Goal: Information Seeking & Learning: Learn about a topic

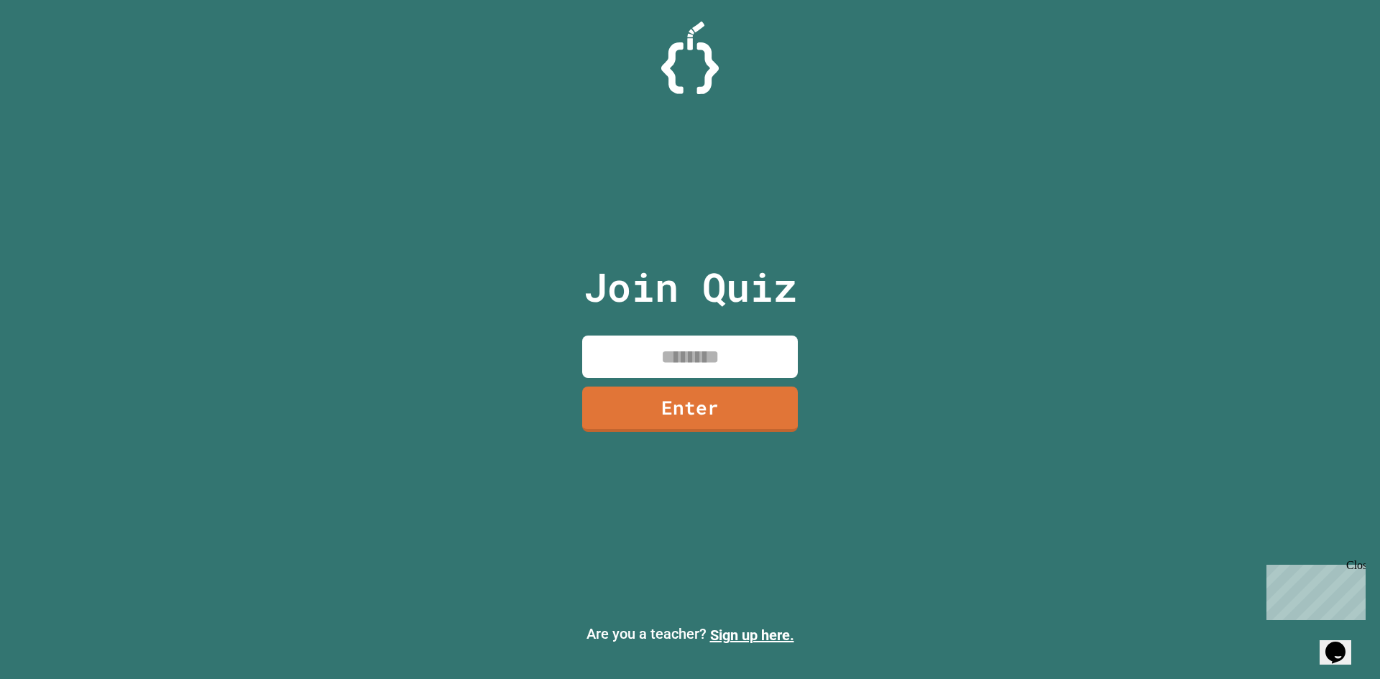
drag, startPoint x: 600, startPoint y: 305, endPoint x: 597, endPoint y: 290, distance: 16.2
click at [597, 290] on p "Join Quiz" at bounding box center [690, 287] width 213 height 60
click at [717, 347] on input at bounding box center [690, 357] width 216 height 42
drag, startPoint x: 654, startPoint y: 351, endPoint x: 1187, endPoint y: 195, distance: 555.0
click at [1187, 195] on div "Join Quiz Enter Are you a teacher? Sign up here." at bounding box center [690, 339] width 1380 height 679
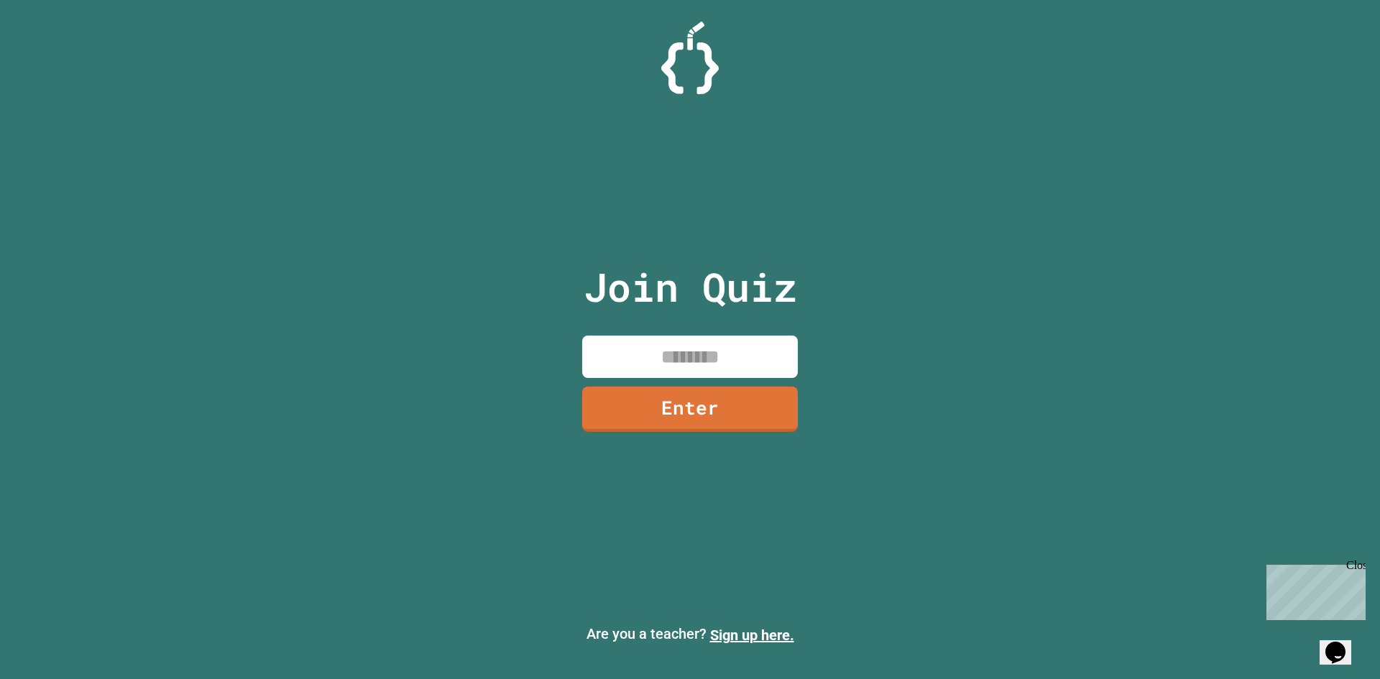
drag, startPoint x: 1359, startPoint y: 566, endPoint x: 2614, endPoint y: 1126, distance: 1373.4
click at [1359, 566] on div "Close" at bounding box center [1355, 568] width 18 height 18
click at [647, 348] on input at bounding box center [690, 357] width 216 height 42
drag, startPoint x: 546, startPoint y: 260, endPoint x: 555, endPoint y: 255, distance: 10.6
drag, startPoint x: 555, startPoint y: 255, endPoint x: 932, endPoint y: 222, distance: 378.8
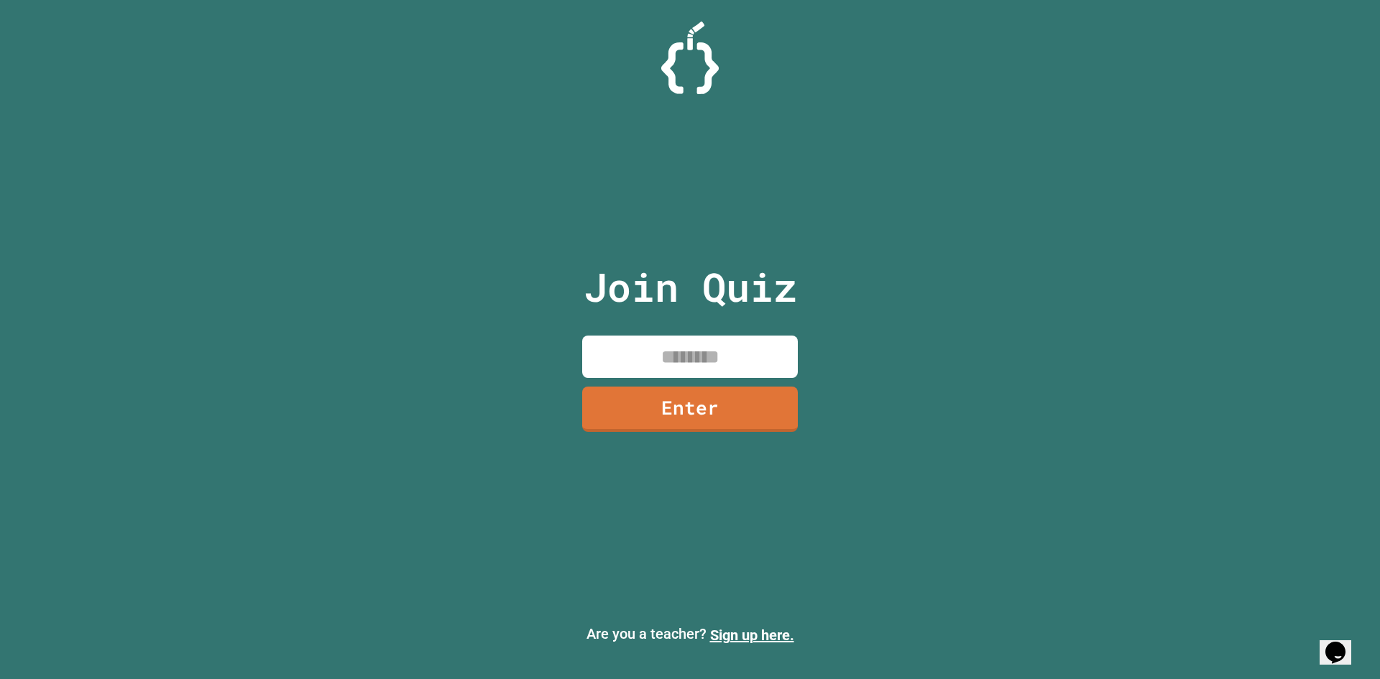
click at [932, 222] on div "Join Quiz Enter Are you a teacher? Sign up here." at bounding box center [690, 339] width 1380 height 679
click at [778, 356] on input at bounding box center [690, 357] width 216 height 42
type input "********"
click at [765, 391] on link "Enter" at bounding box center [690, 407] width 216 height 47
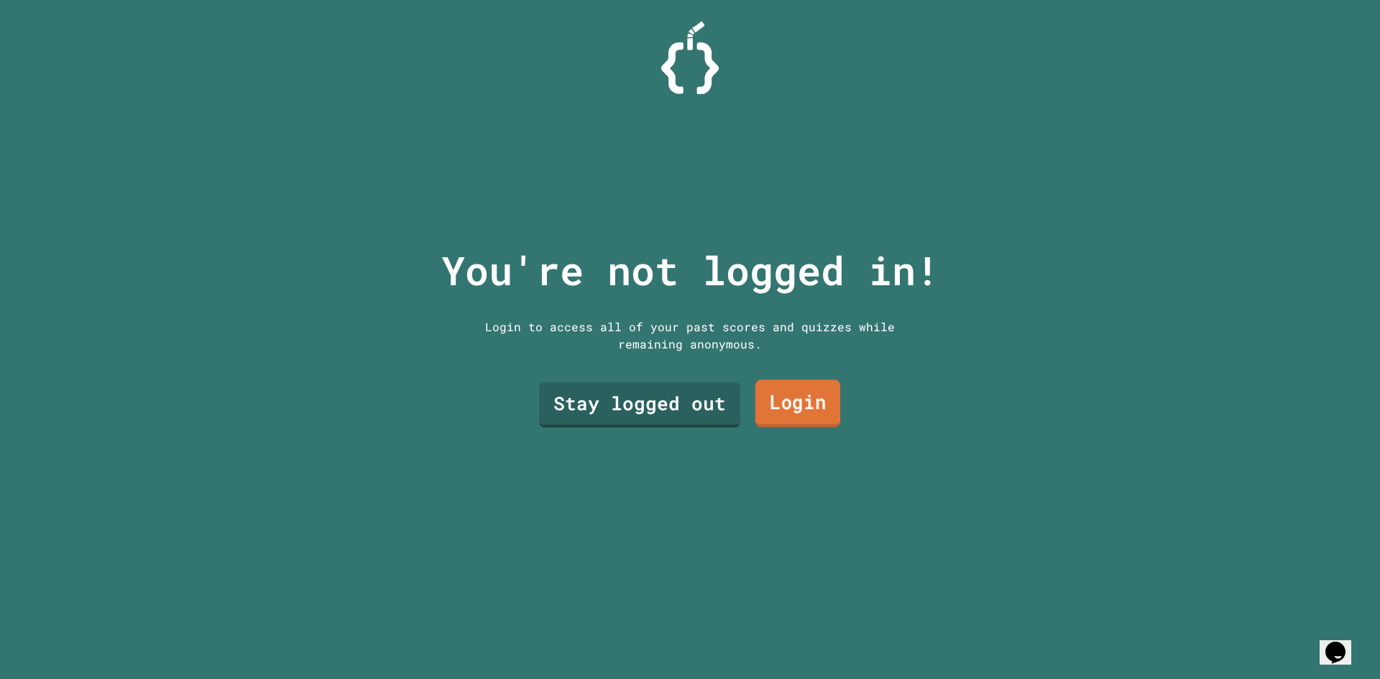
click at [763, 405] on link "Login" at bounding box center [797, 403] width 85 height 47
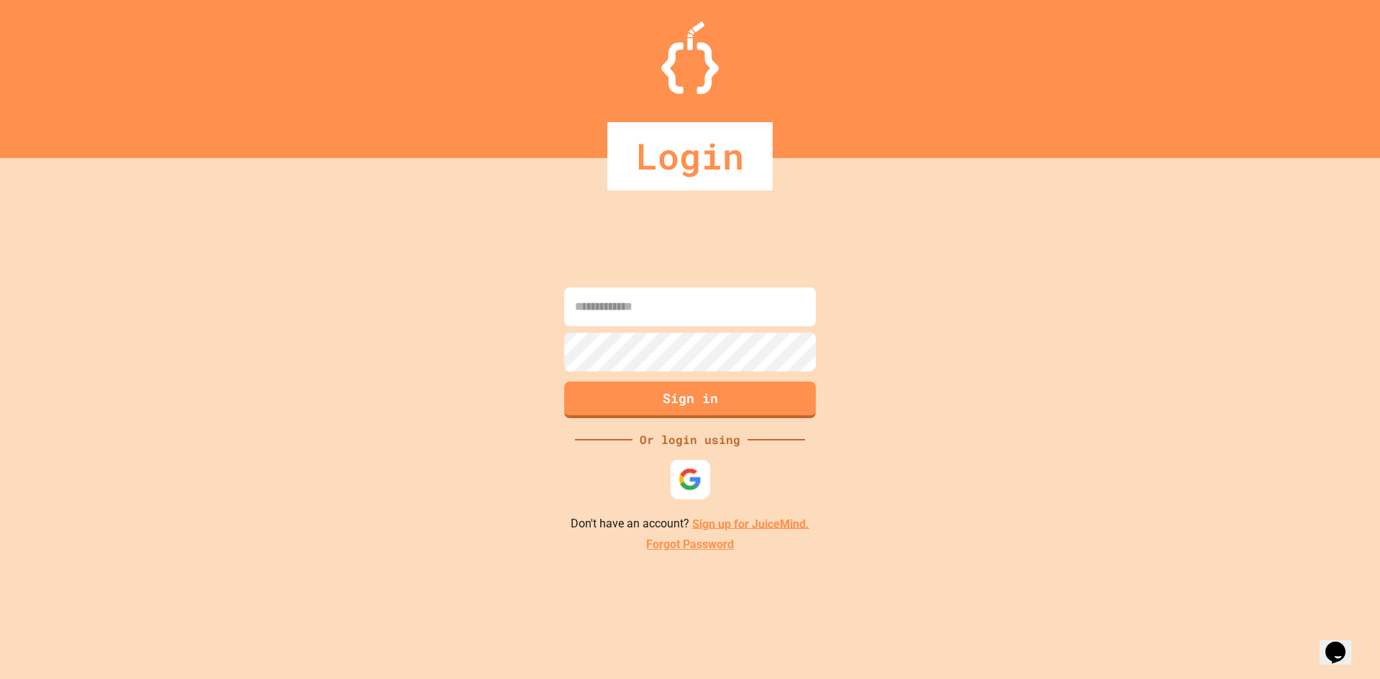
click at [679, 469] on img at bounding box center [691, 479] width 24 height 24
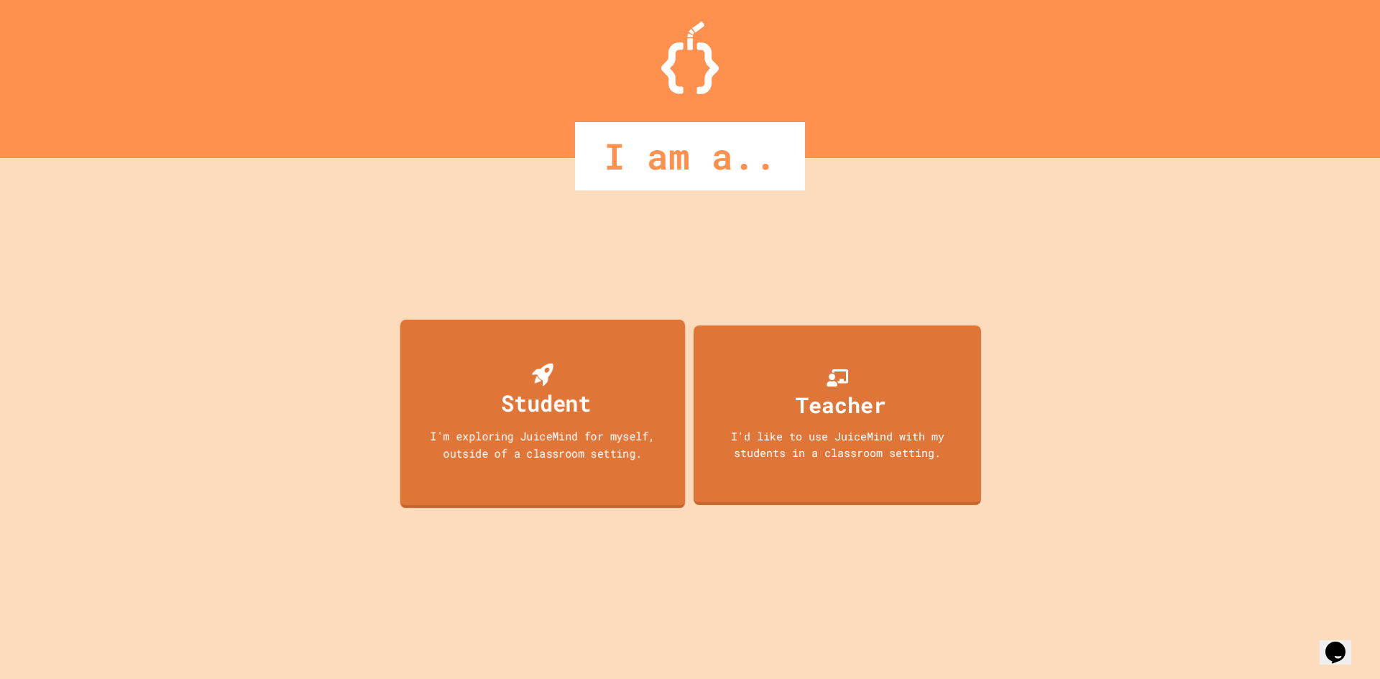
click at [603, 389] on div "Student I'm exploring JuiceMind for myself, outside of a classroom setting." at bounding box center [542, 413] width 285 height 189
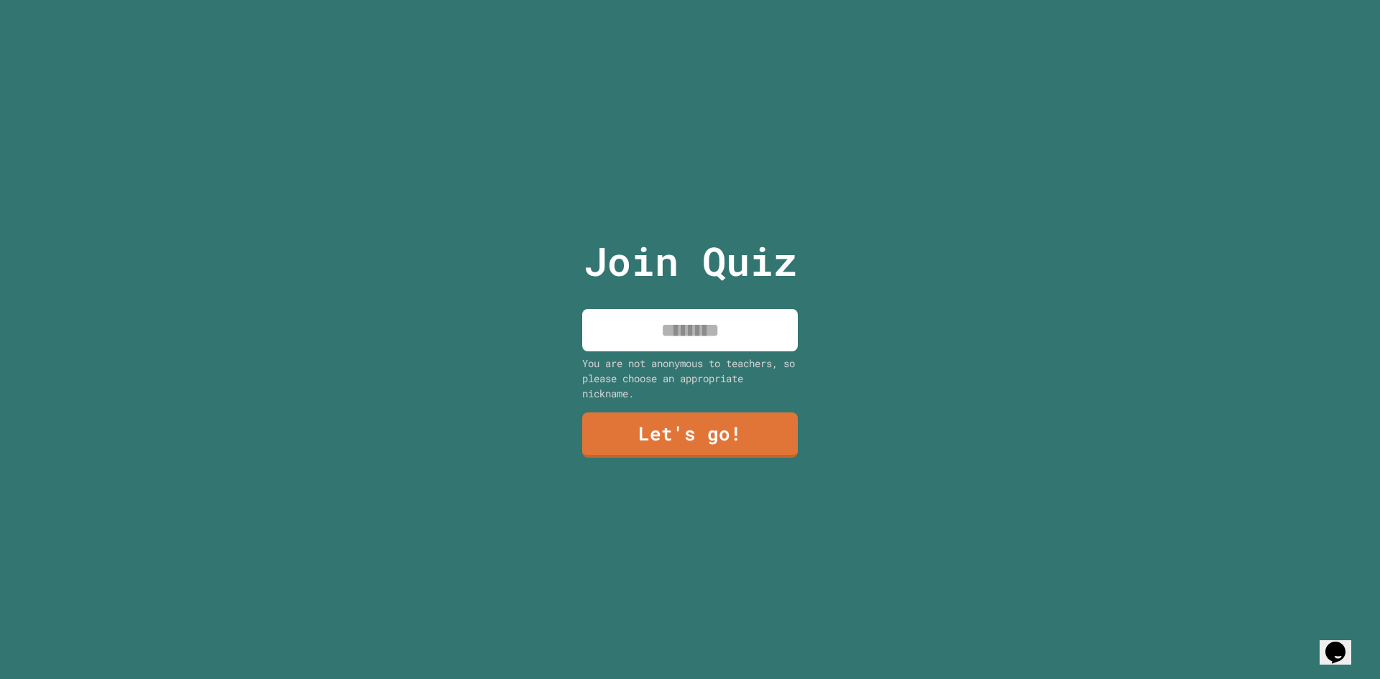
click at [709, 335] on input at bounding box center [690, 330] width 216 height 42
type input "*"
type input "********"
click at [709, 466] on div "Join Quiz ******** You are not anonymous to teachers, so please choose an appro…" at bounding box center [690, 339] width 242 height 679
click at [712, 432] on link "Let's go!" at bounding box center [690, 433] width 208 height 47
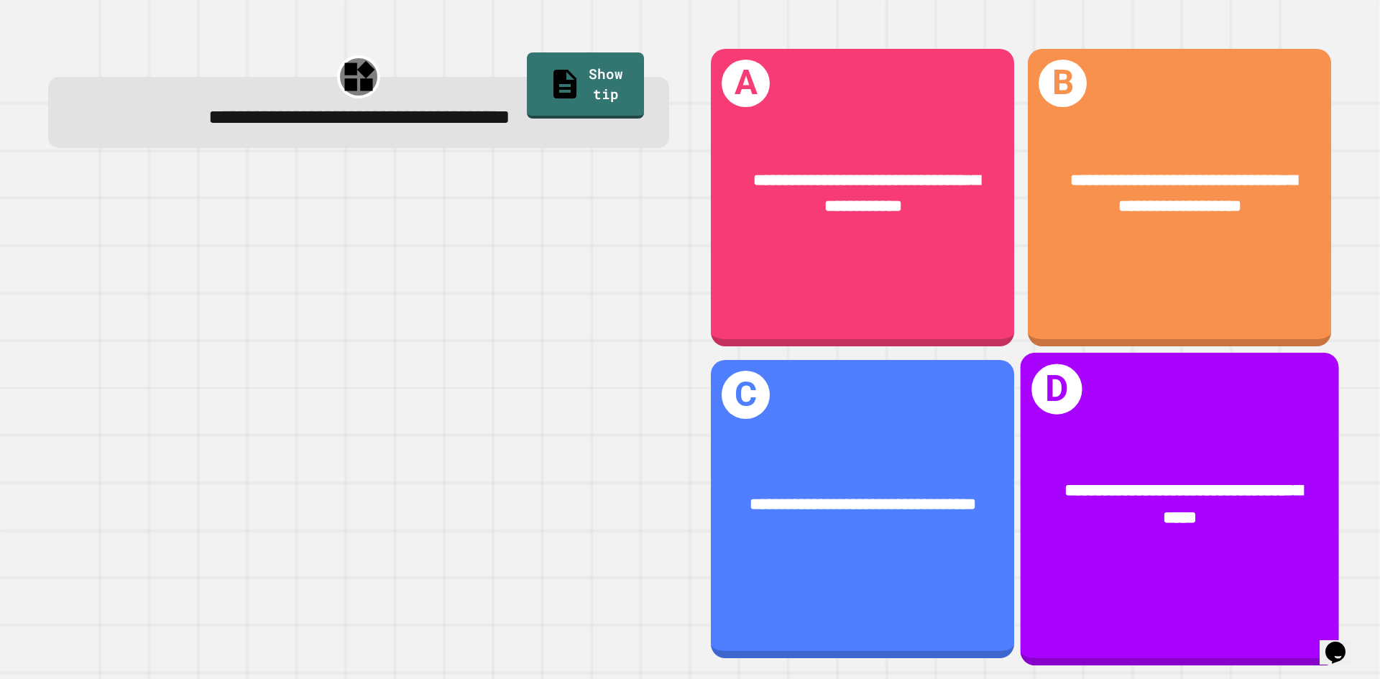
click at [1037, 502] on div "**********" at bounding box center [1180, 506] width 318 height 124
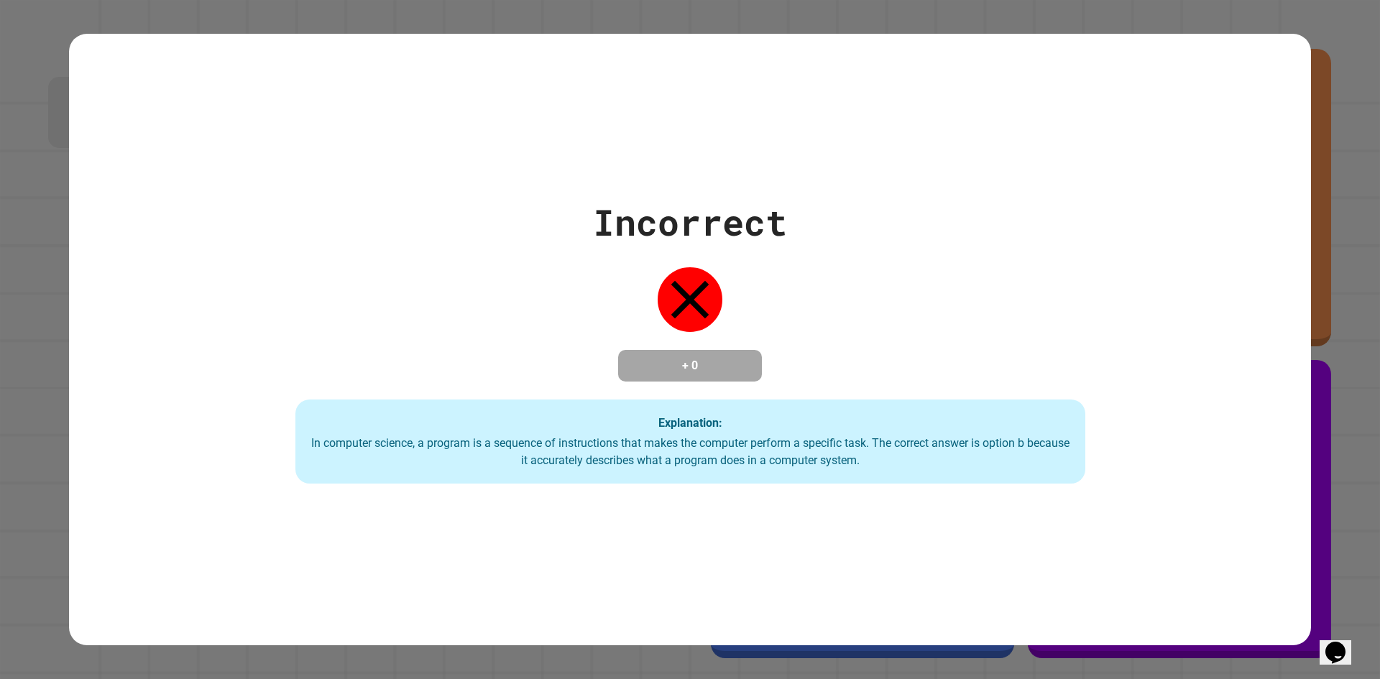
click at [893, 505] on div "Incorrect + 0 Explanation: In computer science, a program is a sequence of inst…" at bounding box center [690, 340] width 1242 height 612
click at [719, 384] on div "Incorrect + 0 Explanation: In computer science, a program is a sequence of inst…" at bounding box center [690, 340] width 1129 height 289
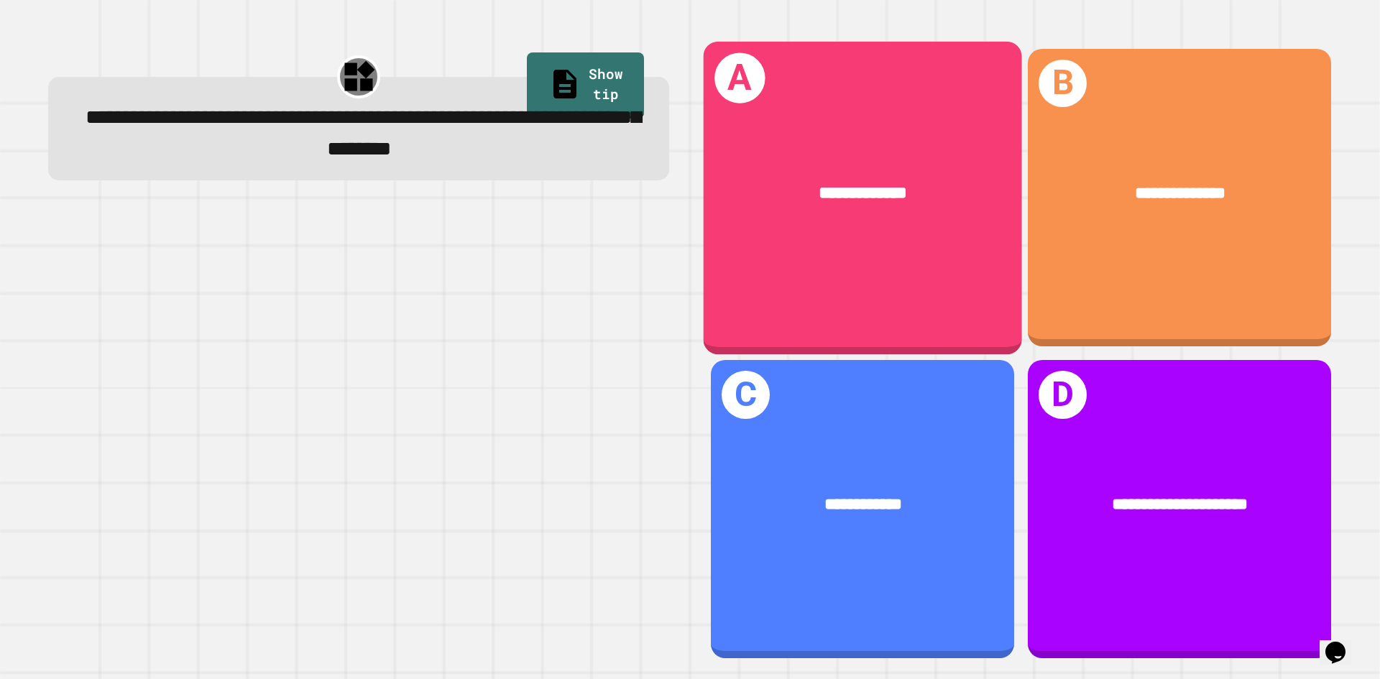
click at [940, 236] on div "**********" at bounding box center [863, 193] width 318 height 96
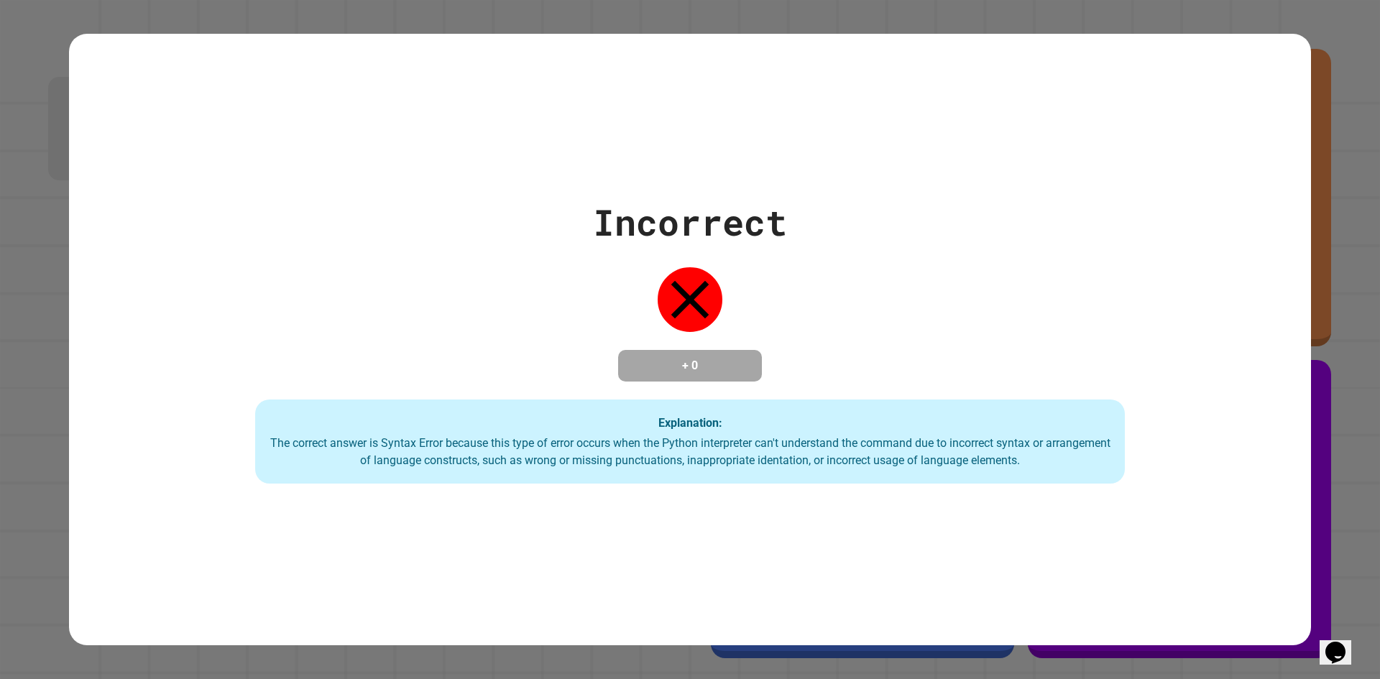
drag, startPoint x: 577, startPoint y: 190, endPoint x: 584, endPoint y: 187, distance: 8.0
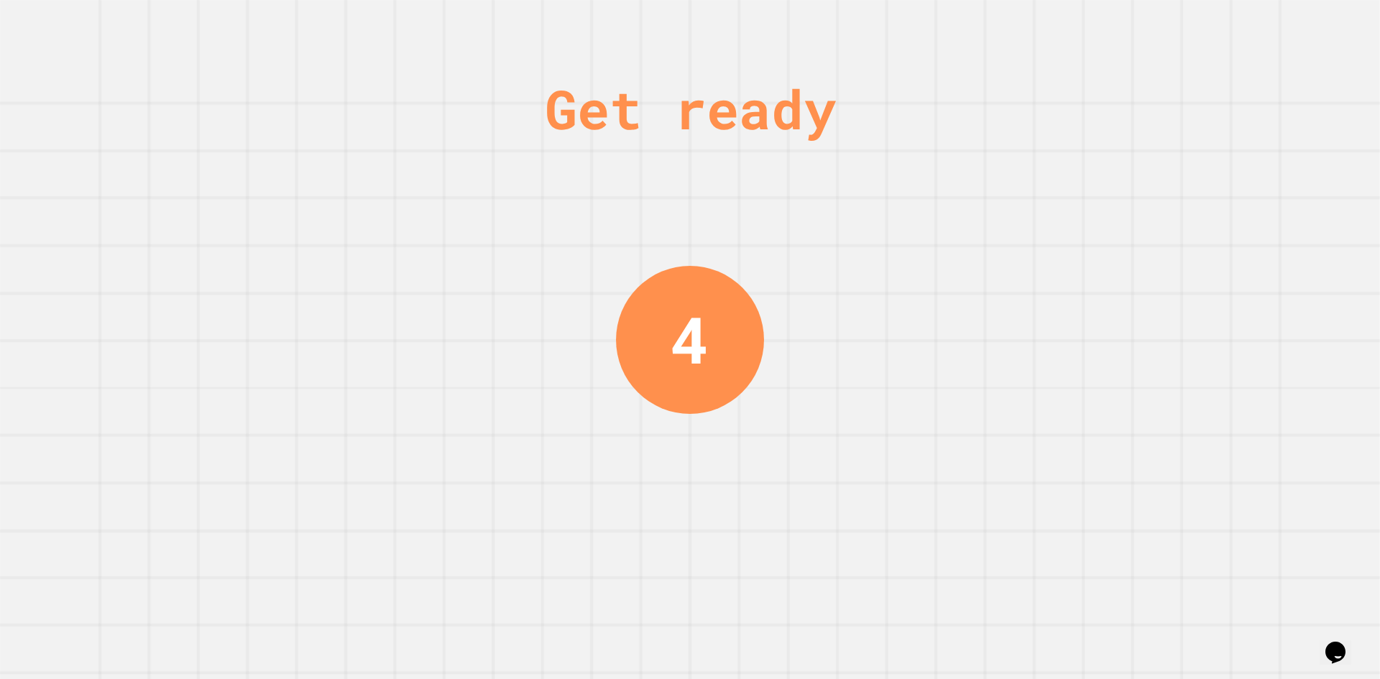
drag, startPoint x: 584, startPoint y: 187, endPoint x: 451, endPoint y: 210, distance: 135.0
click at [451, 210] on div "Get ready 4" at bounding box center [690, 339] width 1380 height 679
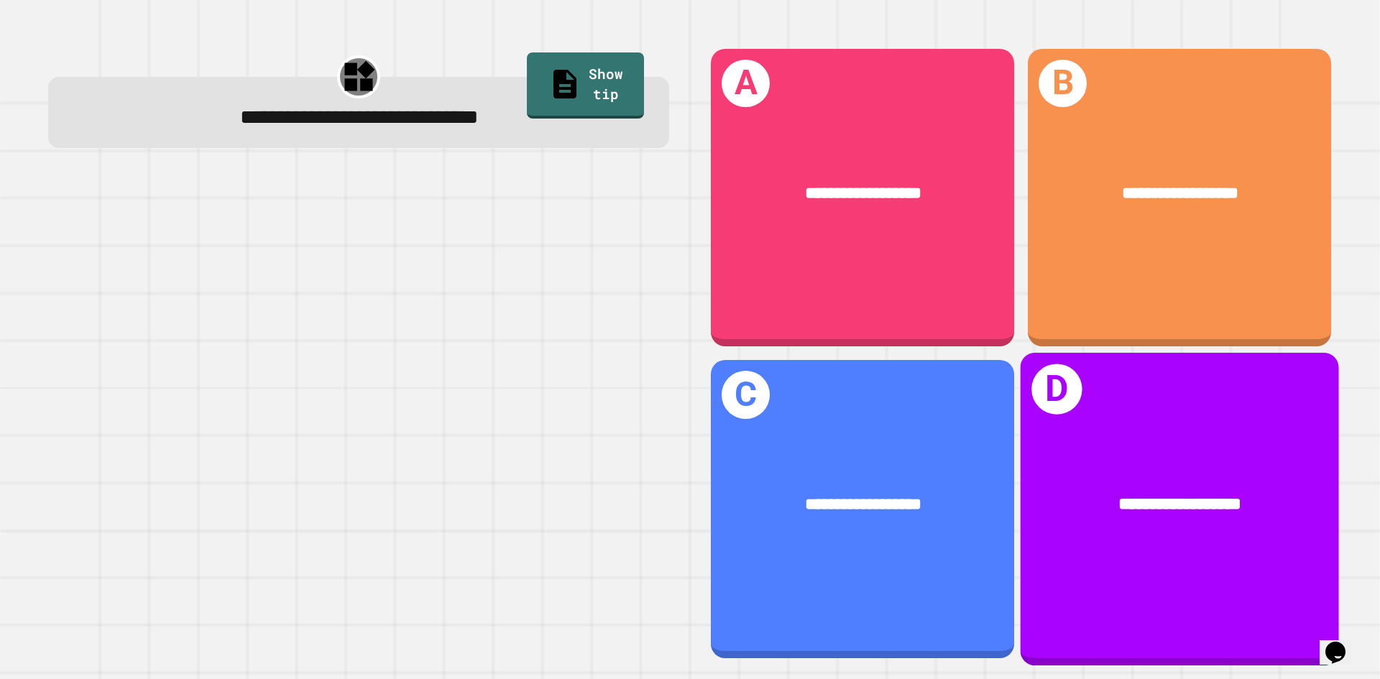
click at [1103, 531] on div "**********" at bounding box center [1180, 505] width 318 height 96
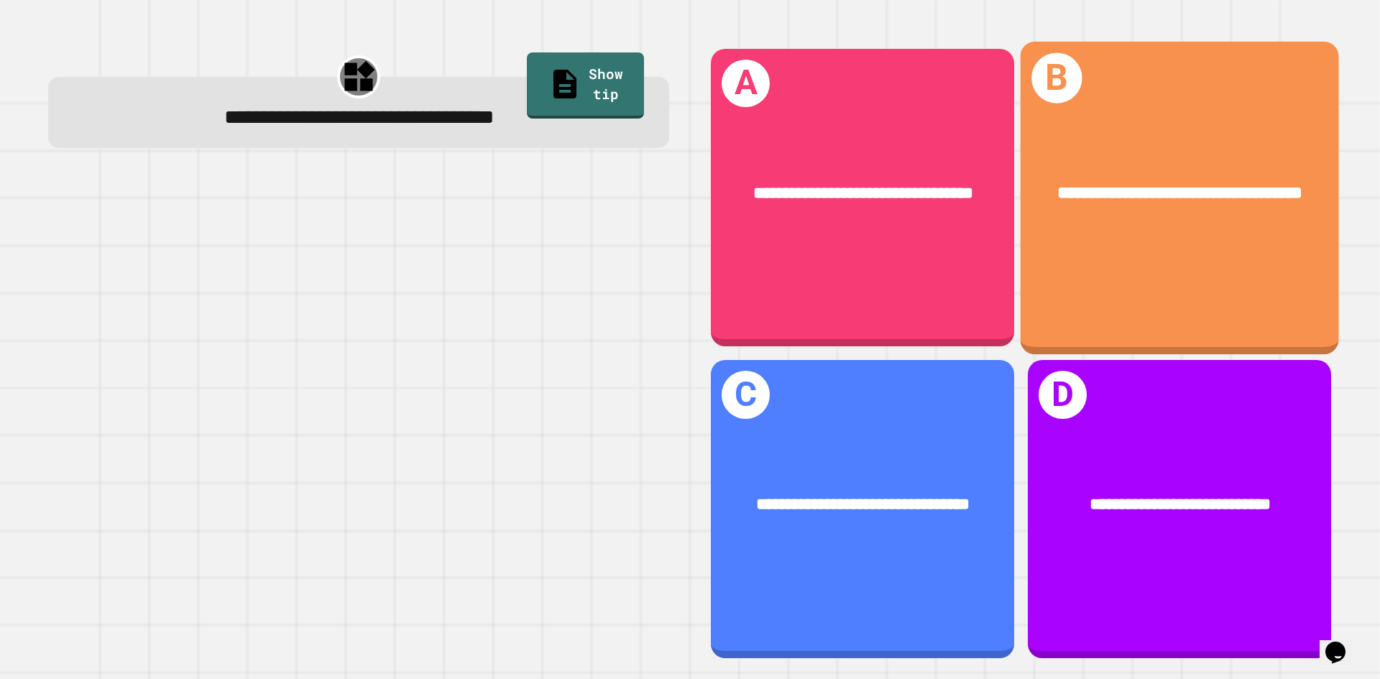
click at [1084, 266] on div "**********" at bounding box center [1180, 197] width 318 height 313
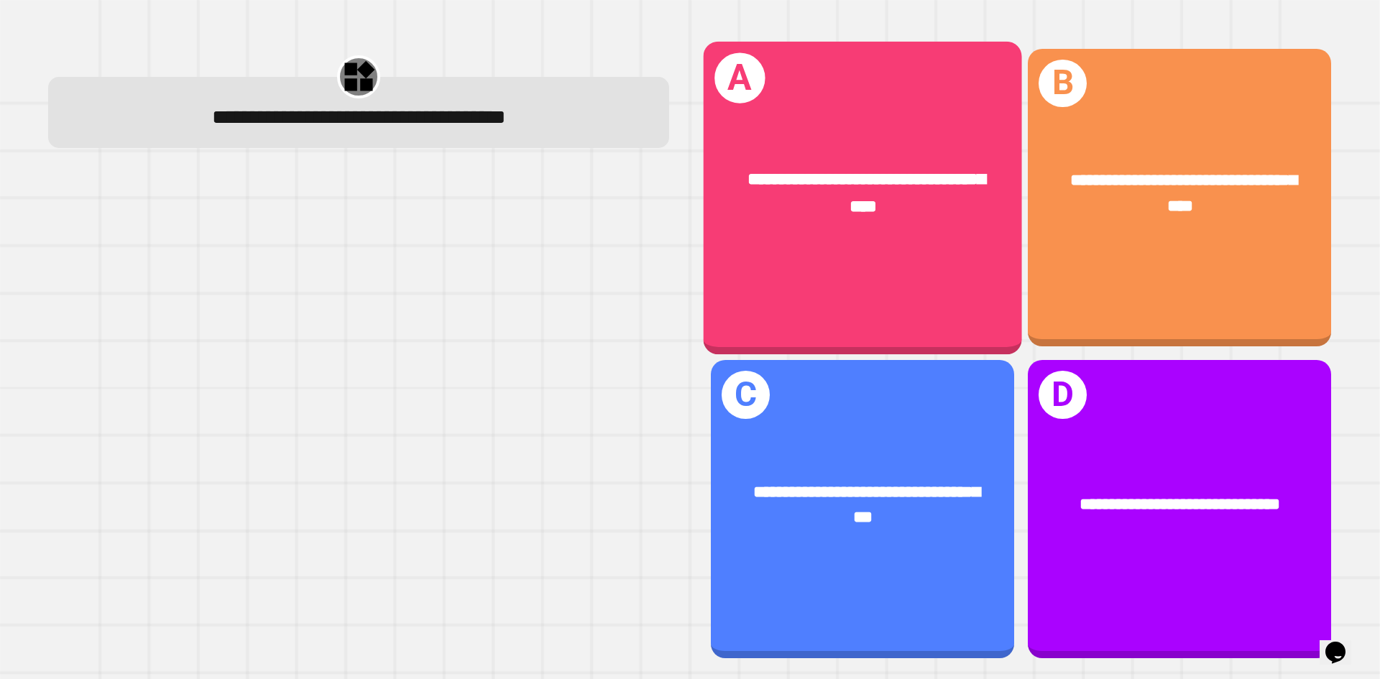
click at [752, 235] on div "**********" at bounding box center [863, 194] width 318 height 124
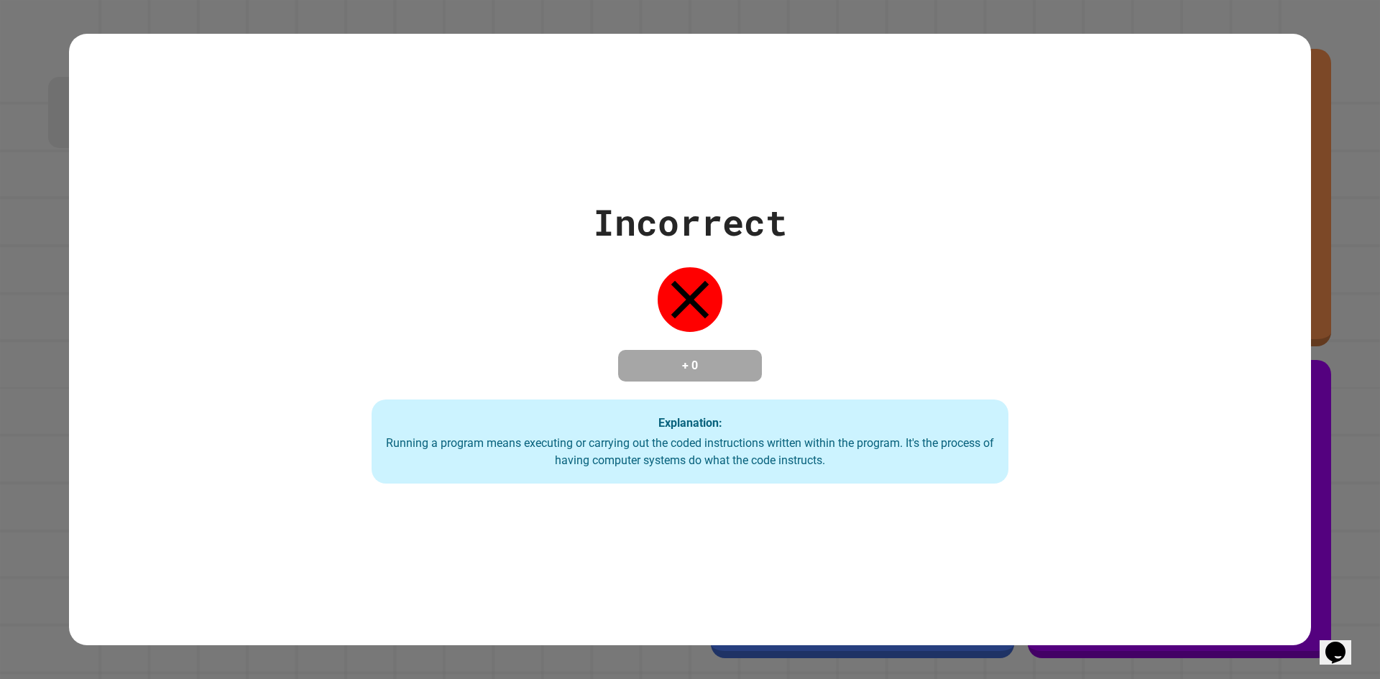
drag, startPoint x: 530, startPoint y: 224, endPoint x: 515, endPoint y: 260, distance: 39.6
drag, startPoint x: 515, startPoint y: 260, endPoint x: 536, endPoint y: 201, distance: 63.4
drag, startPoint x: 536, startPoint y: 201, endPoint x: 630, endPoint y: 173, distance: 97.4
drag, startPoint x: 630, startPoint y: 173, endPoint x: 576, endPoint y: 170, distance: 53.3
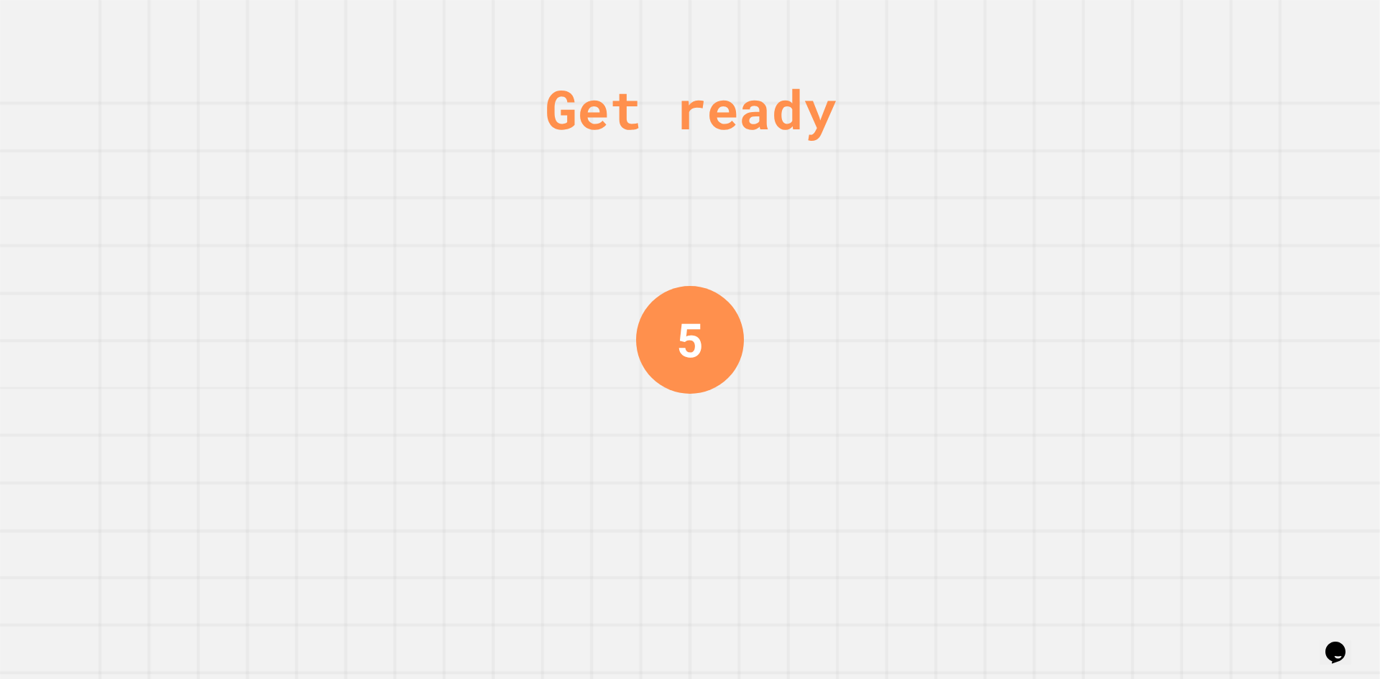
drag, startPoint x: 576, startPoint y: 170, endPoint x: 451, endPoint y: 199, distance: 129.0
click at [451, 199] on div "Get ready 5" at bounding box center [690, 339] width 1380 height 679
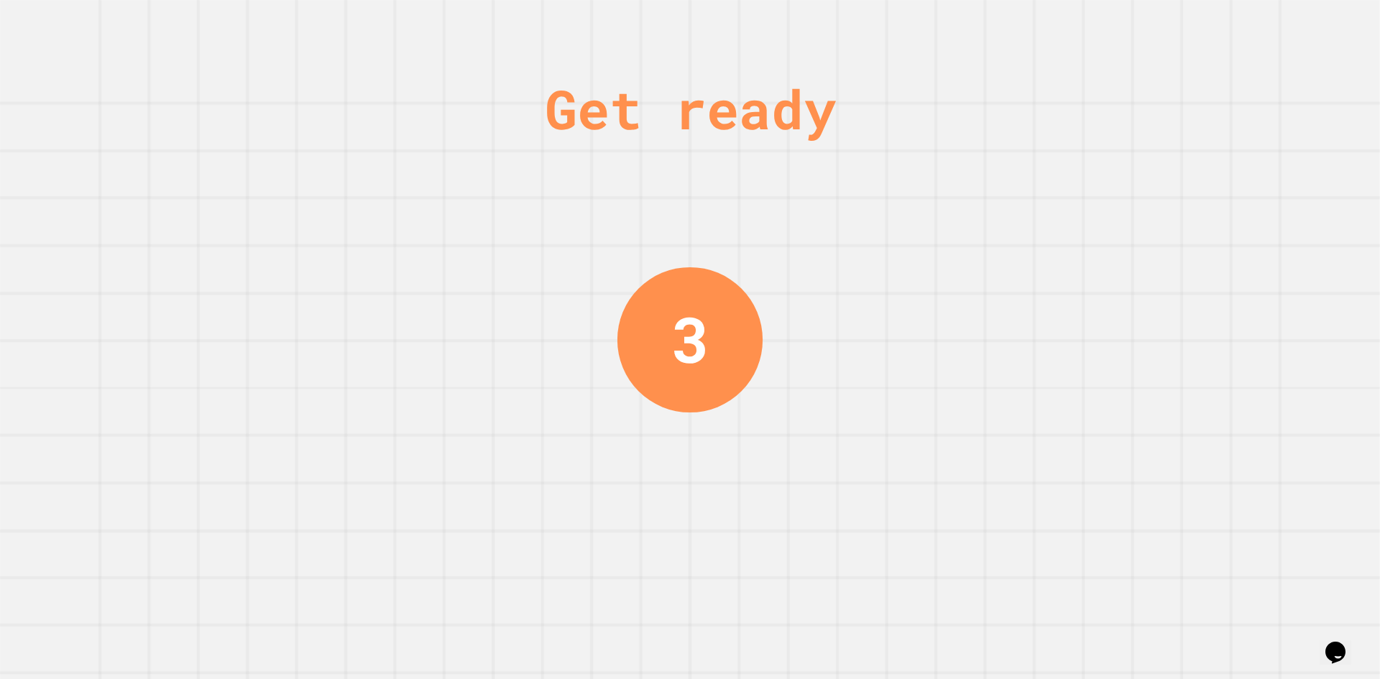
click at [1331, 641] on icon "Opens Chat This icon Opens the chat window." at bounding box center [1335, 652] width 23 height 23
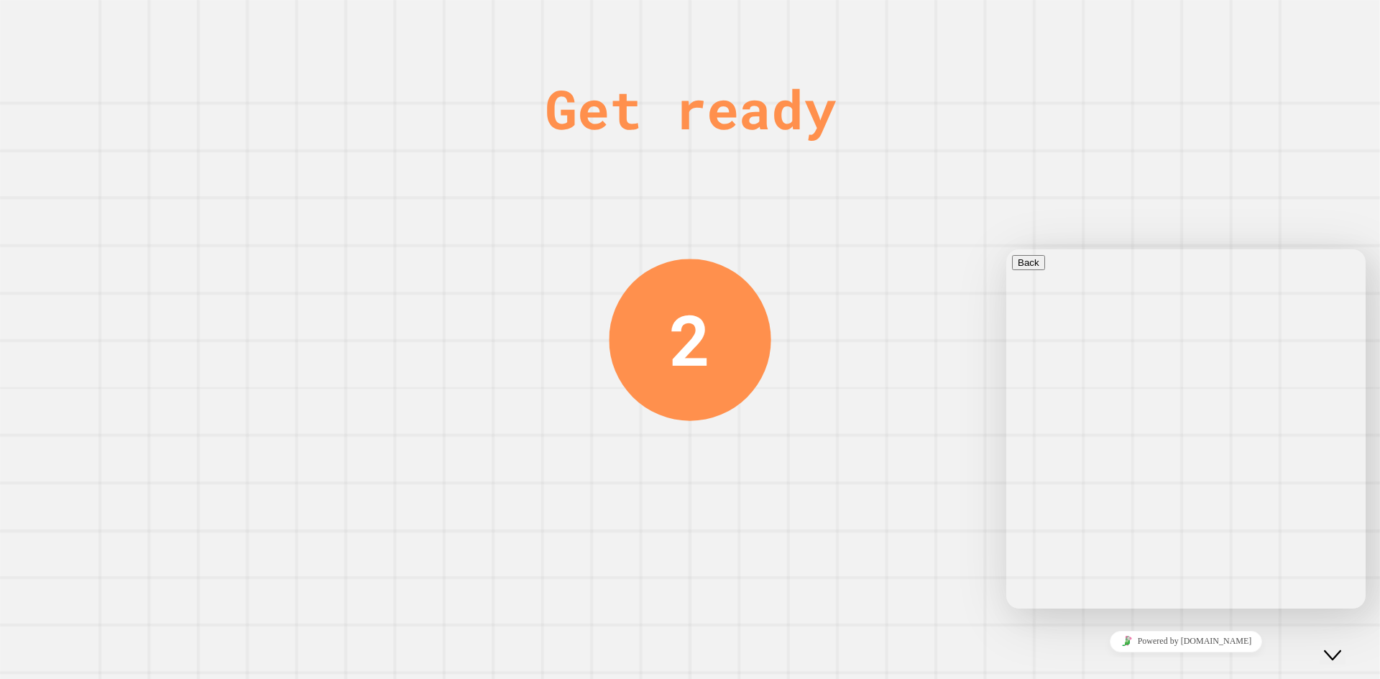
click at [1331, 647] on div "Close Chat This icon closes the chat window." at bounding box center [1332, 655] width 17 height 17
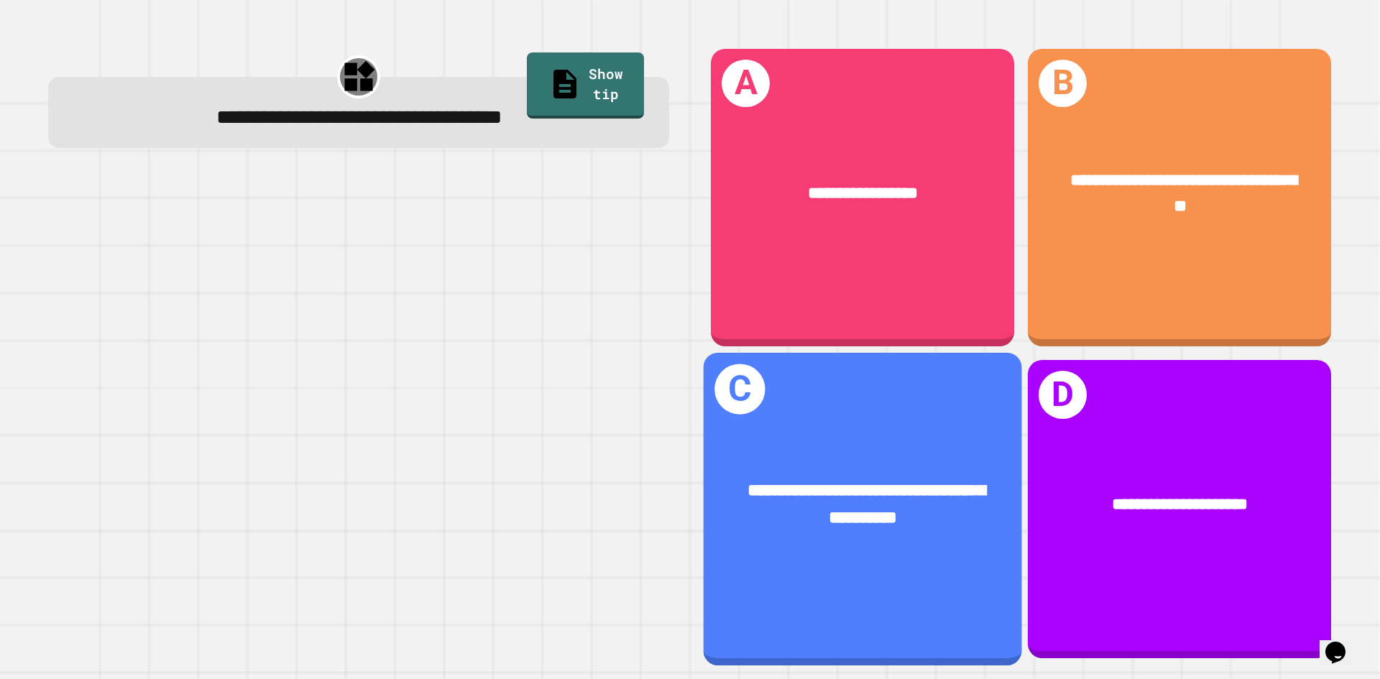
click at [936, 484] on span "**********" at bounding box center [867, 504] width 238 height 45
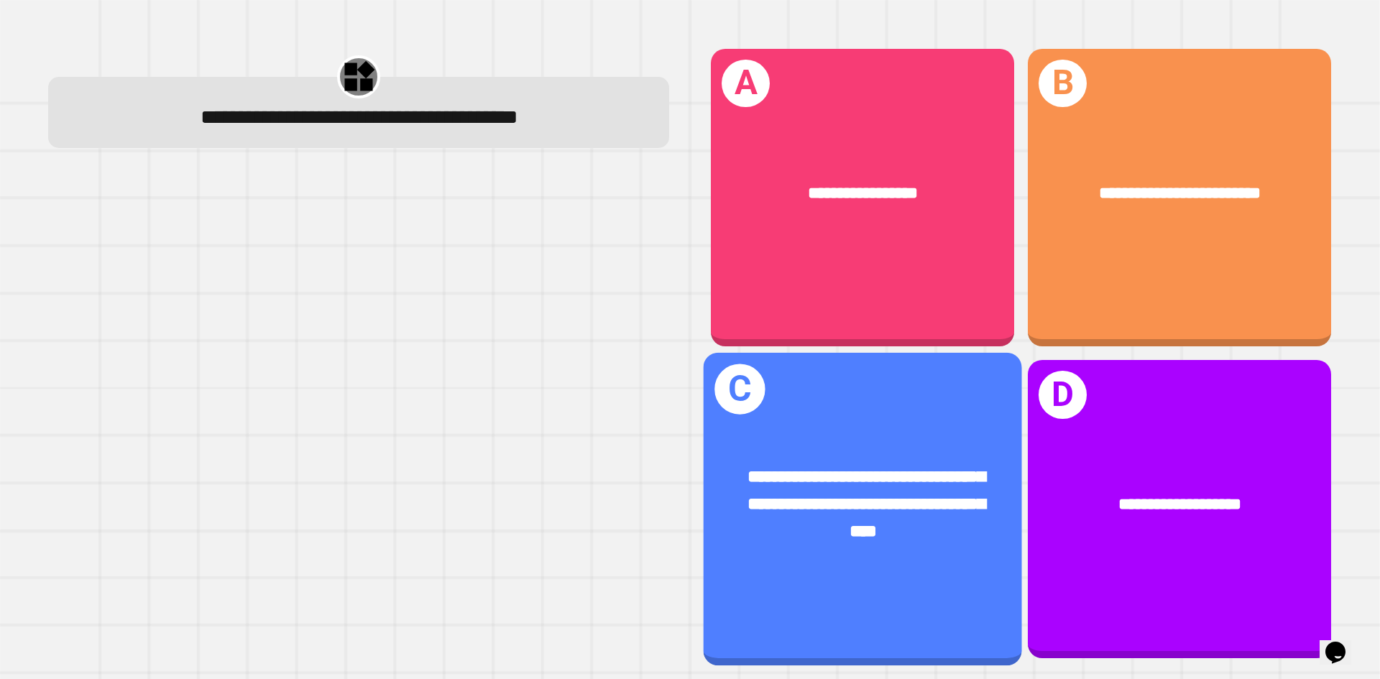
click at [950, 483] on span "**********" at bounding box center [867, 504] width 238 height 71
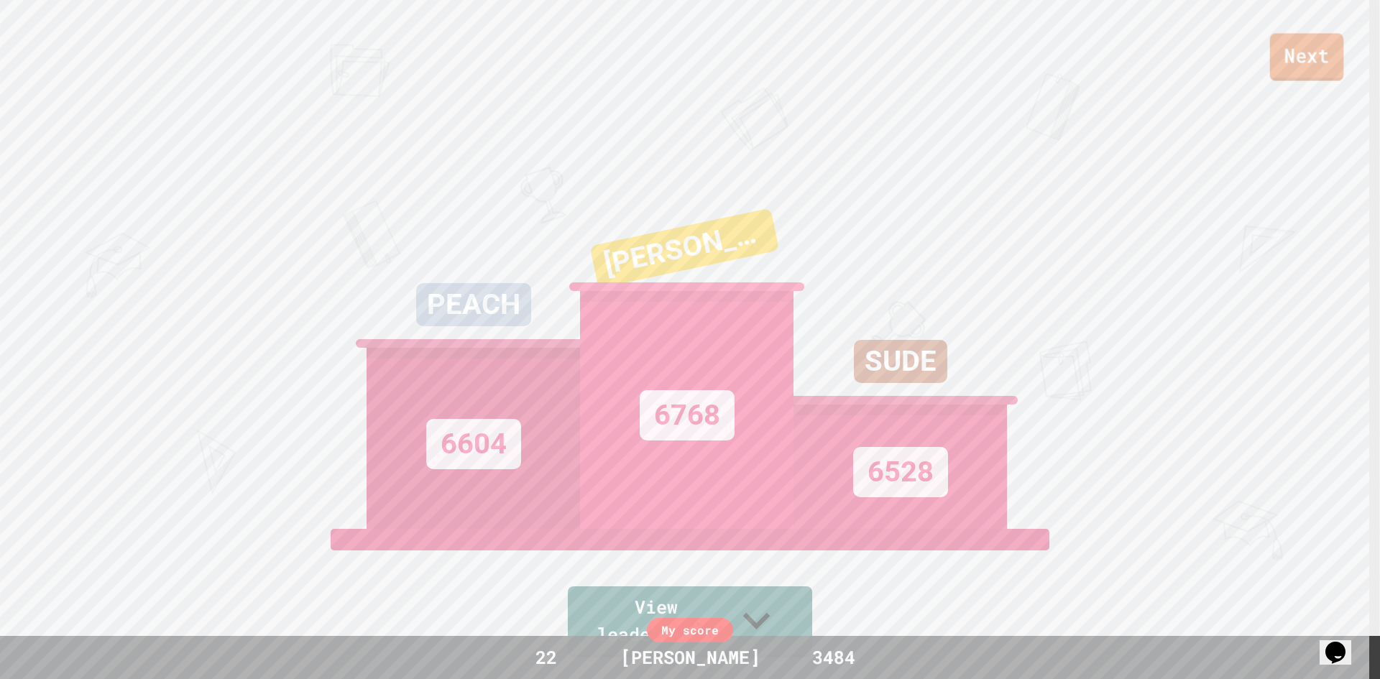
click at [1311, 52] on link "Next" at bounding box center [1307, 56] width 74 height 47
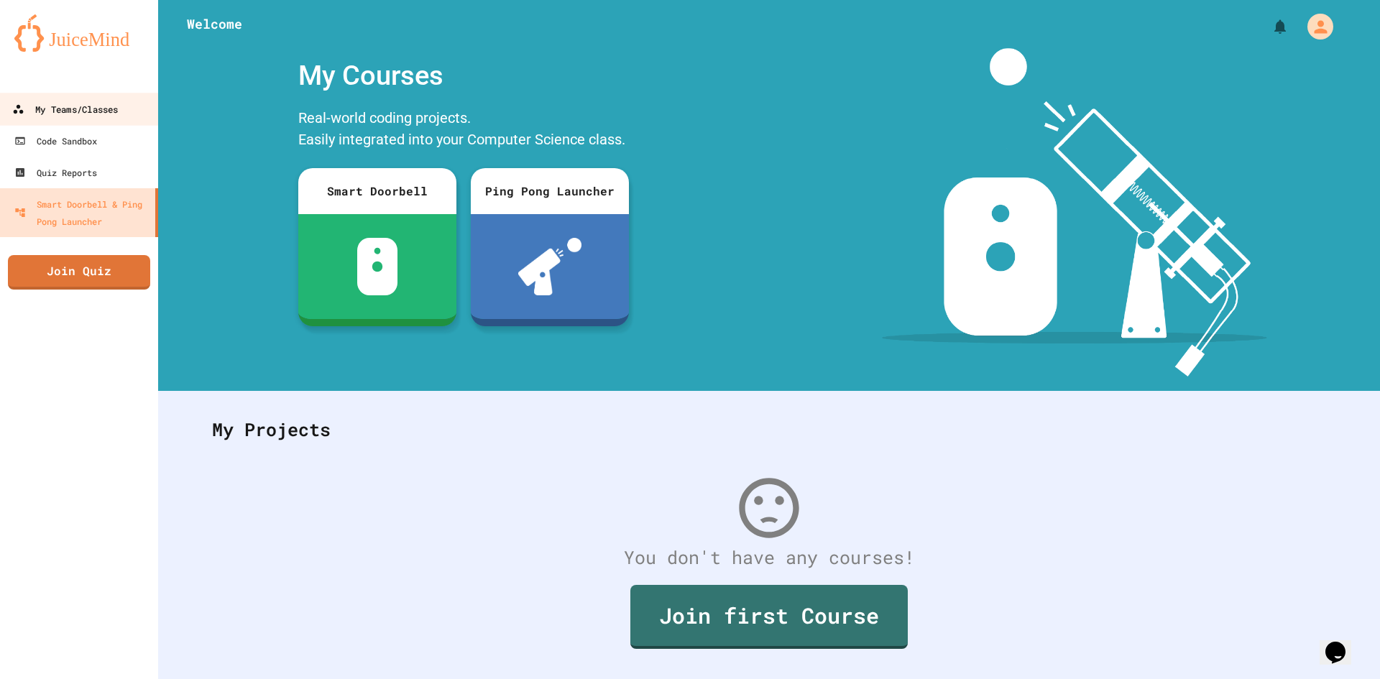
click at [89, 116] on div "My Teams/Classes" at bounding box center [65, 110] width 106 height 18
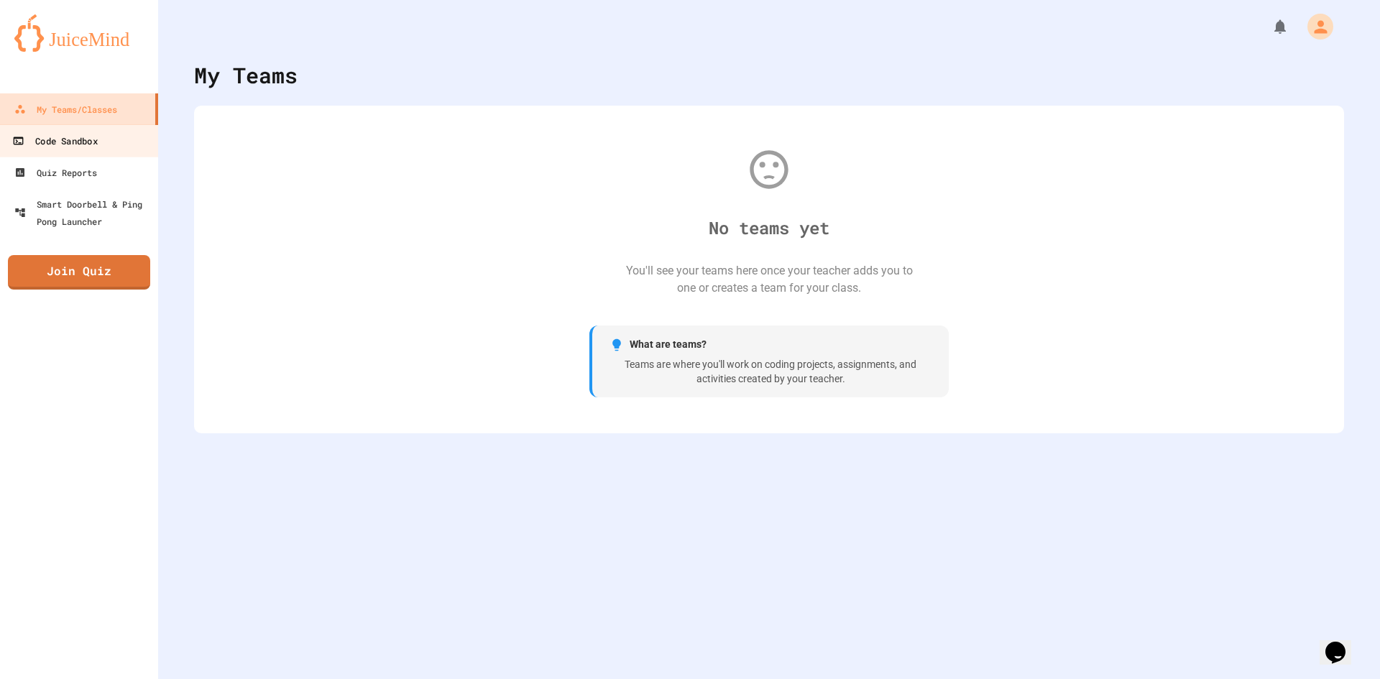
click at [91, 140] on div "Code Sandbox" at bounding box center [54, 141] width 85 height 18
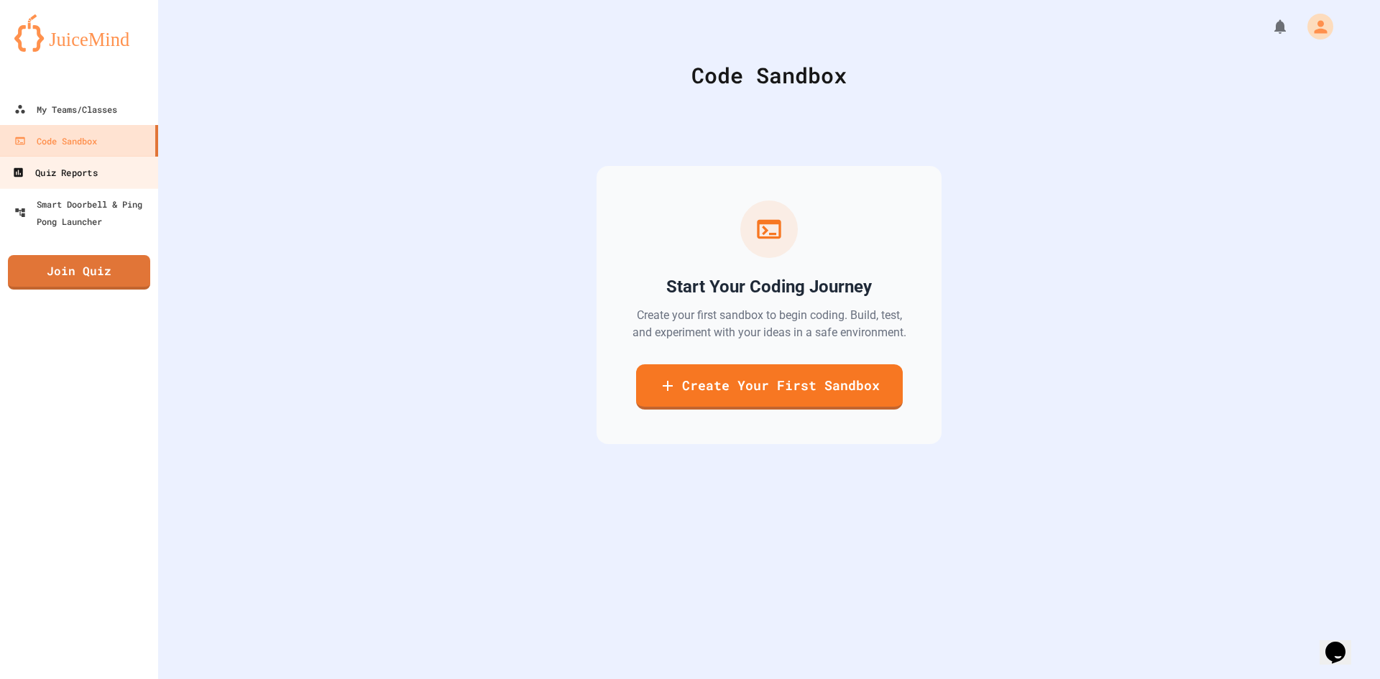
click at [121, 181] on link "Quiz Reports" at bounding box center [79, 172] width 163 height 32
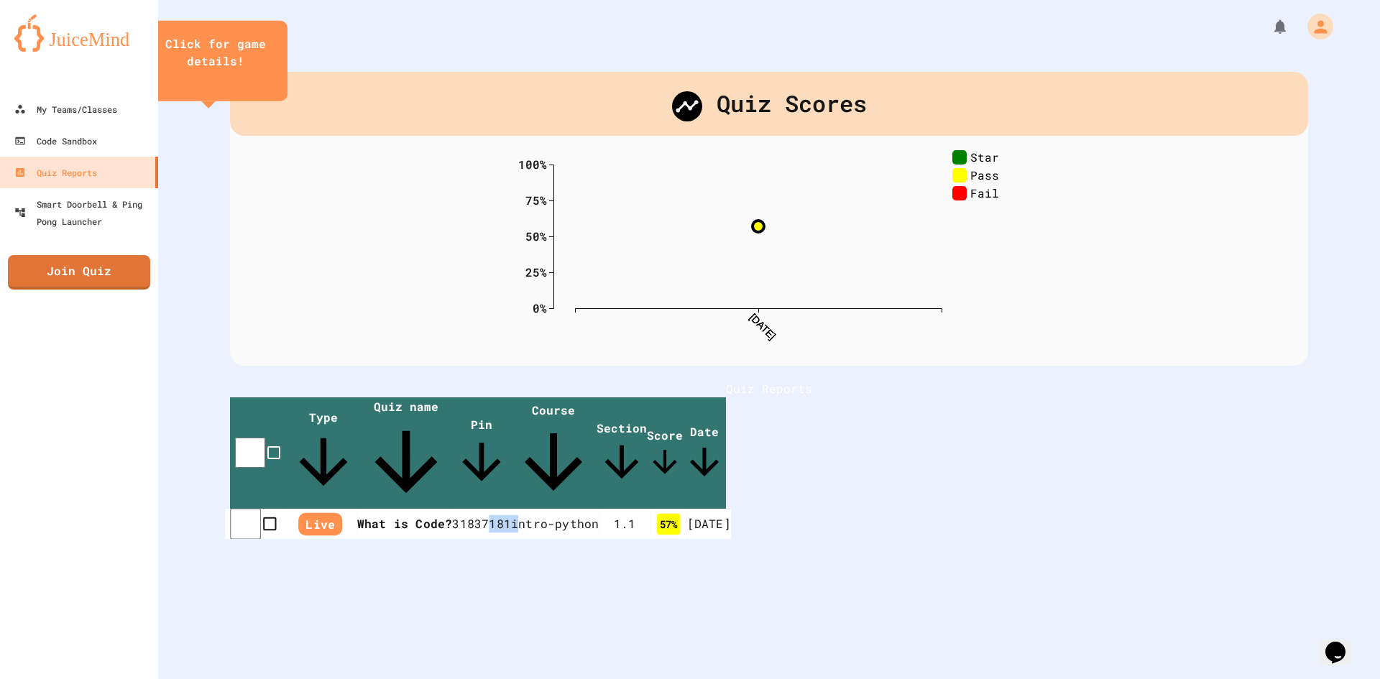
drag, startPoint x: 622, startPoint y: 501, endPoint x: 699, endPoint y: 510, distance: 76.7
click at [699, 510] on tr "Live What is Code? 31837181 intro-python 1 . 1 57 % 8/28/25" at bounding box center [478, 524] width 506 height 31
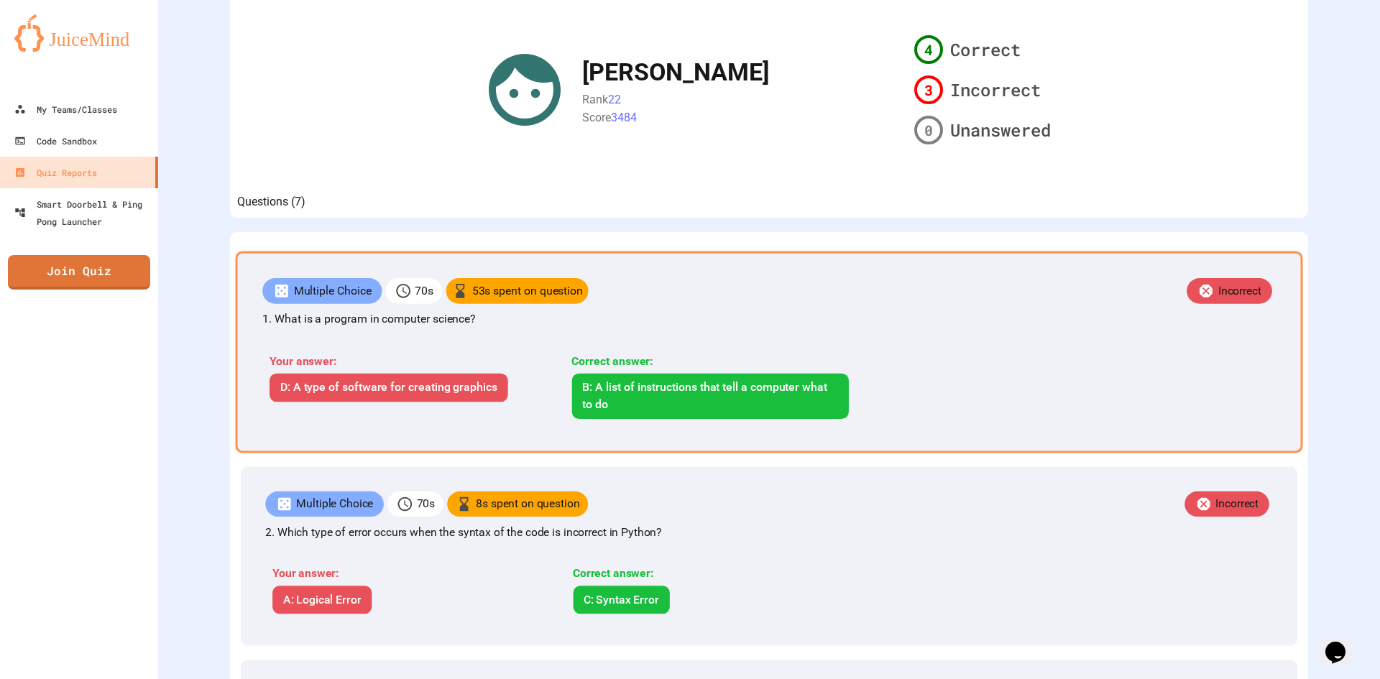
scroll to position [72, 0]
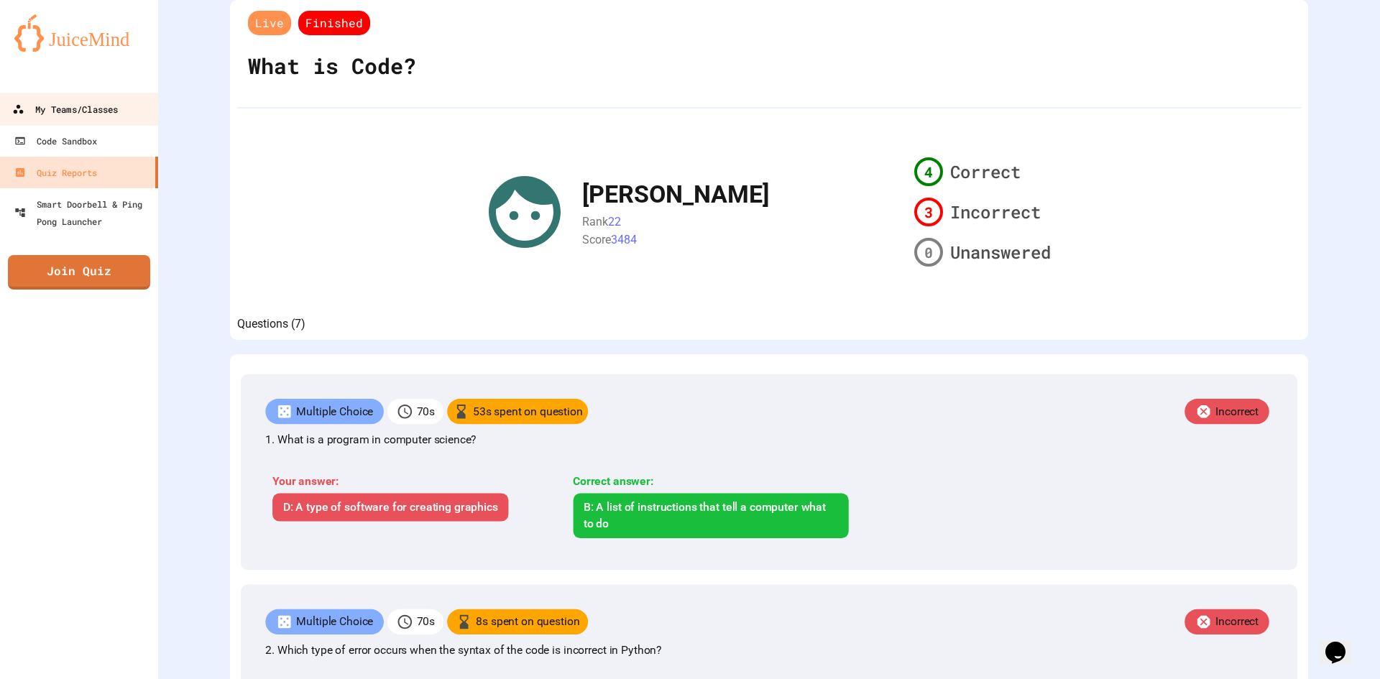
click at [89, 111] on div "My Teams/Classes" at bounding box center [65, 110] width 106 height 18
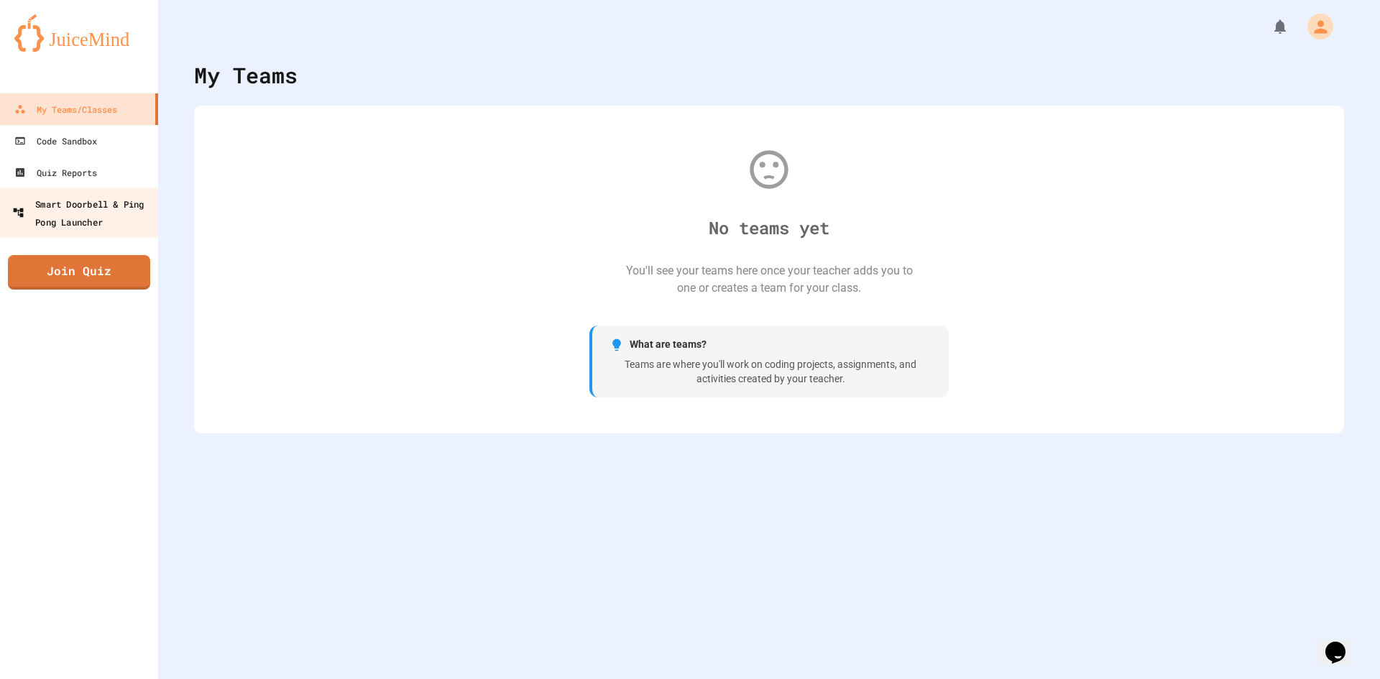
click at [106, 198] on div "Smart Doorbell & Ping Pong Launcher" at bounding box center [83, 212] width 142 height 35
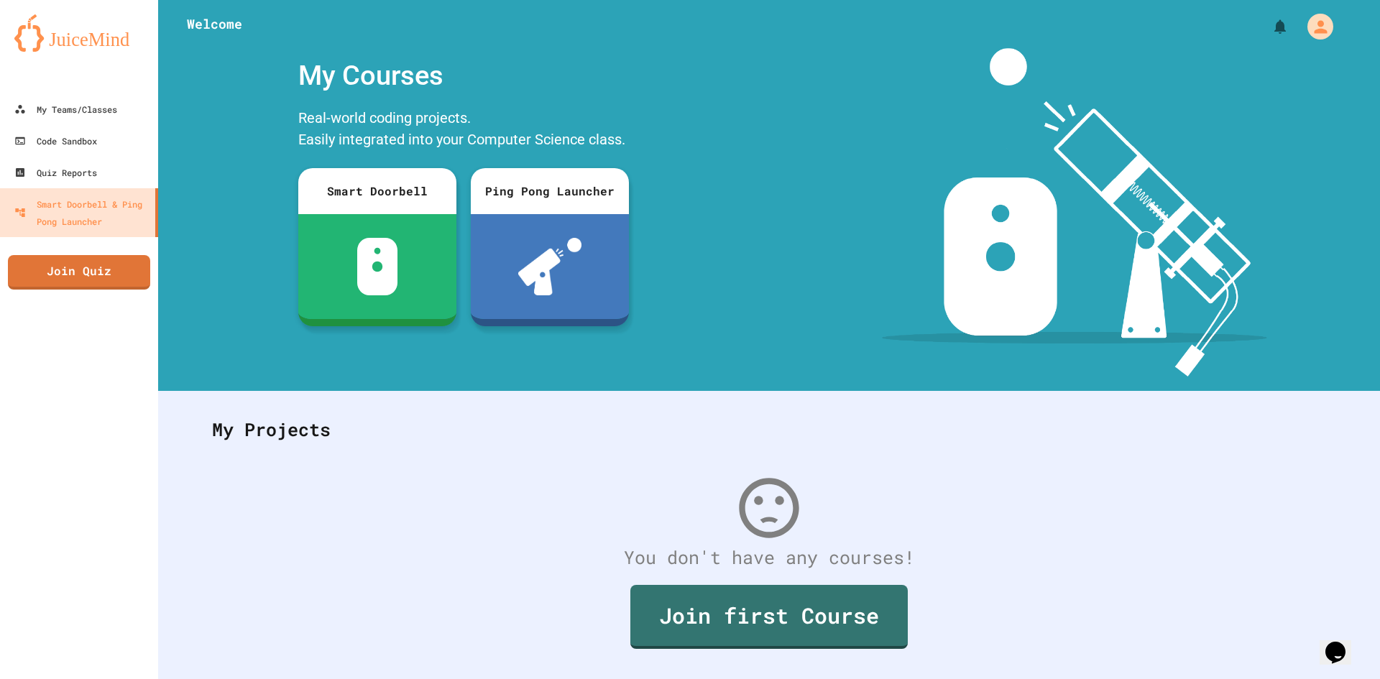
scroll to position [42, 0]
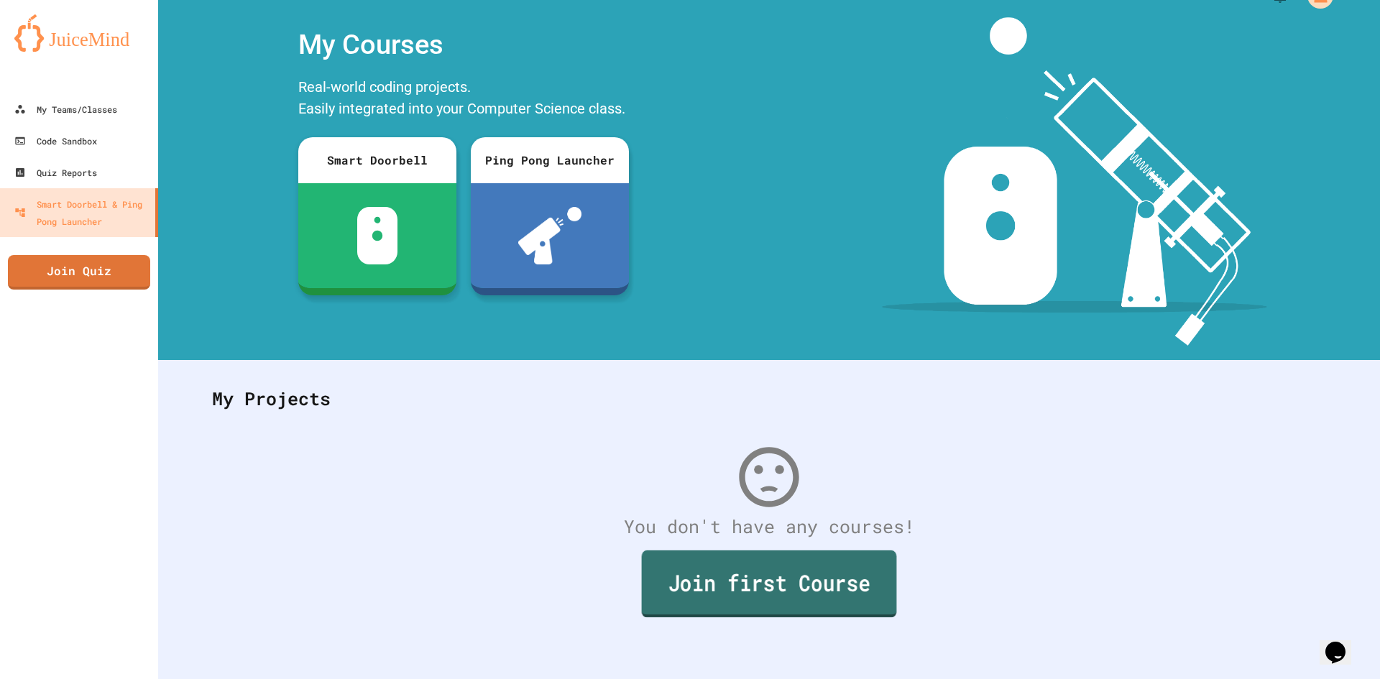
click at [778, 569] on link "Join first Course" at bounding box center [769, 584] width 255 height 67
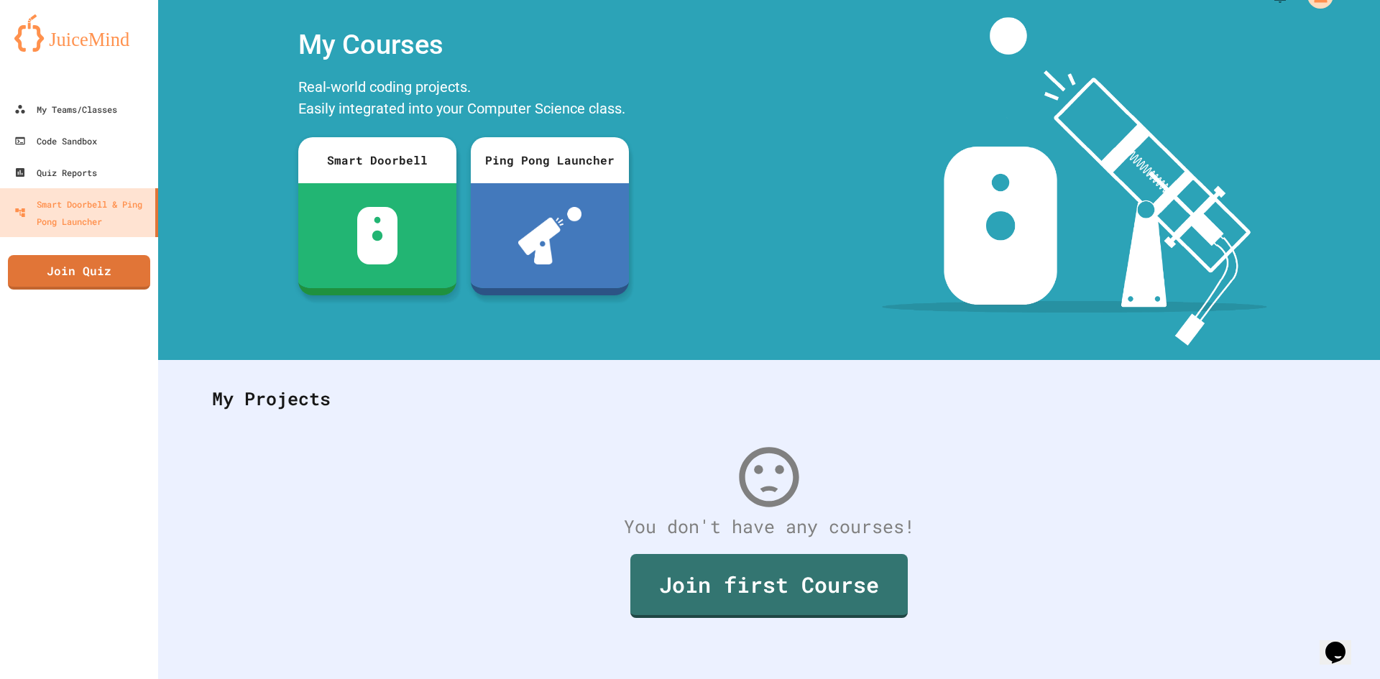
click at [82, 149] on div "Code Sandbox" at bounding box center [54, 141] width 85 height 18
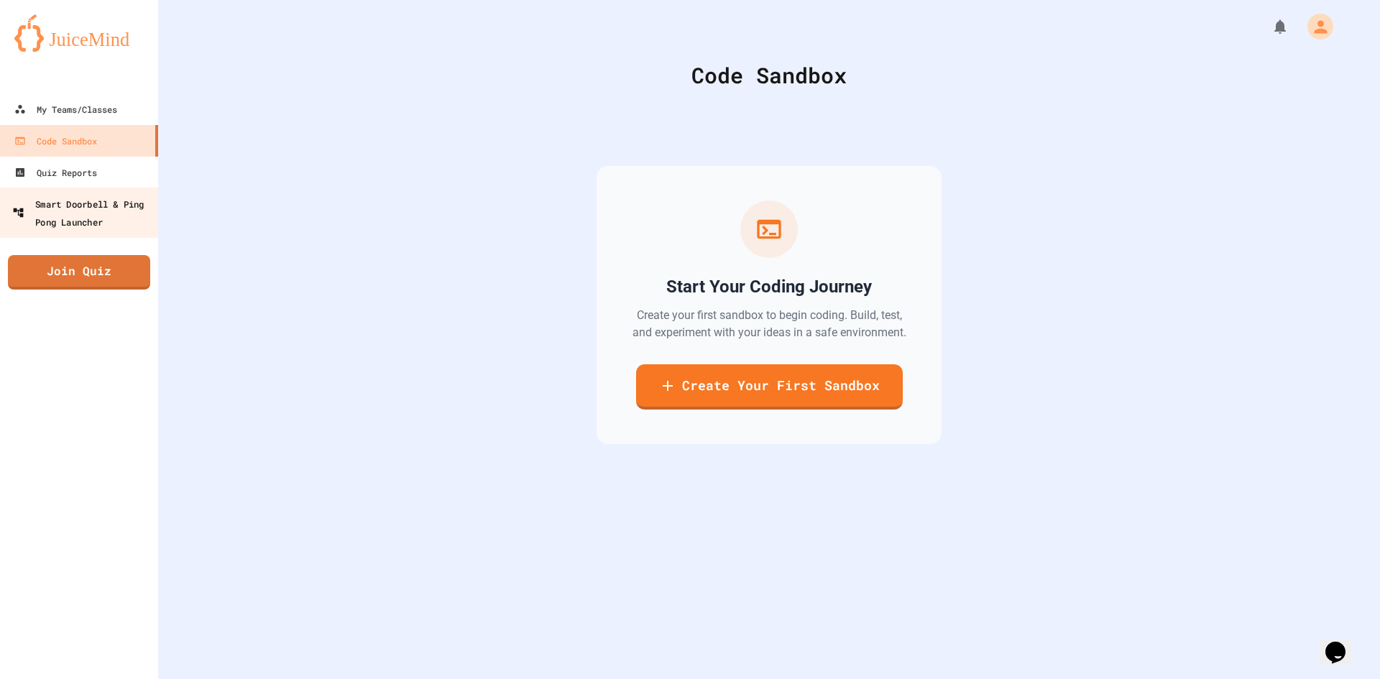
click at [70, 202] on div "Smart Doorbell & Ping Pong Launcher" at bounding box center [83, 212] width 142 height 35
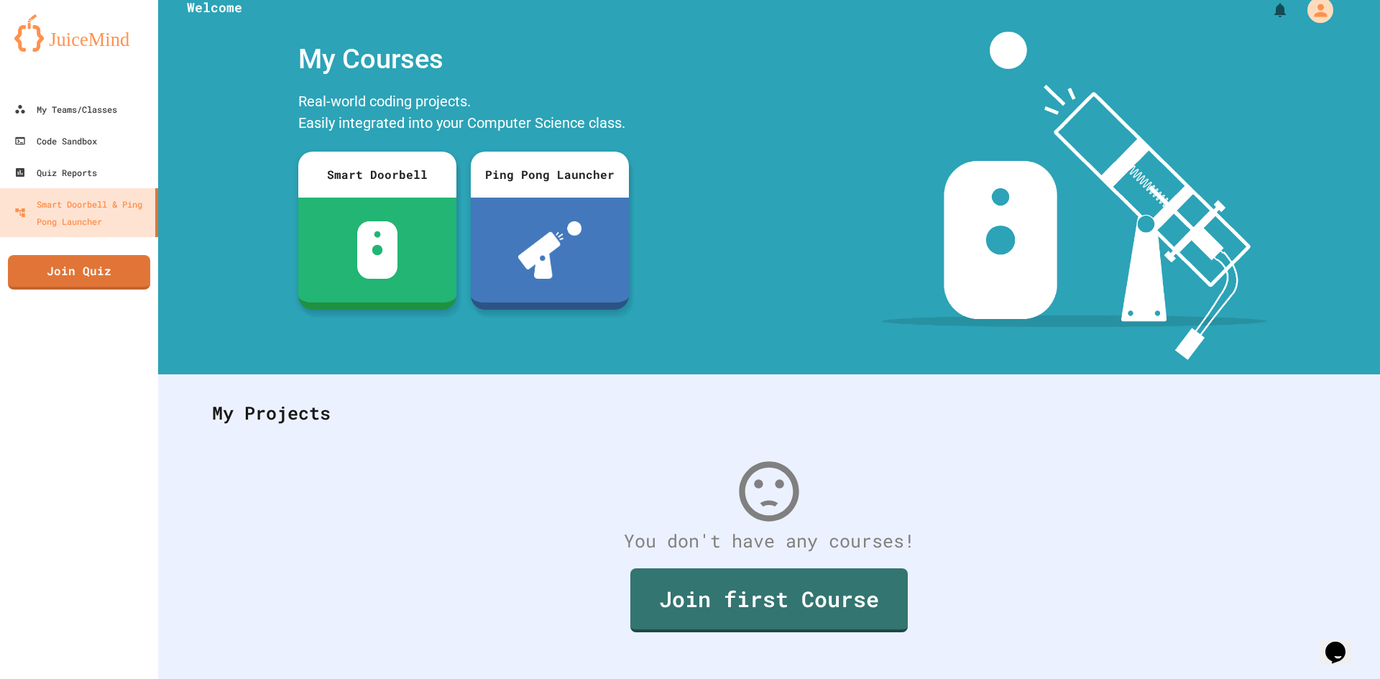
scroll to position [42, 0]
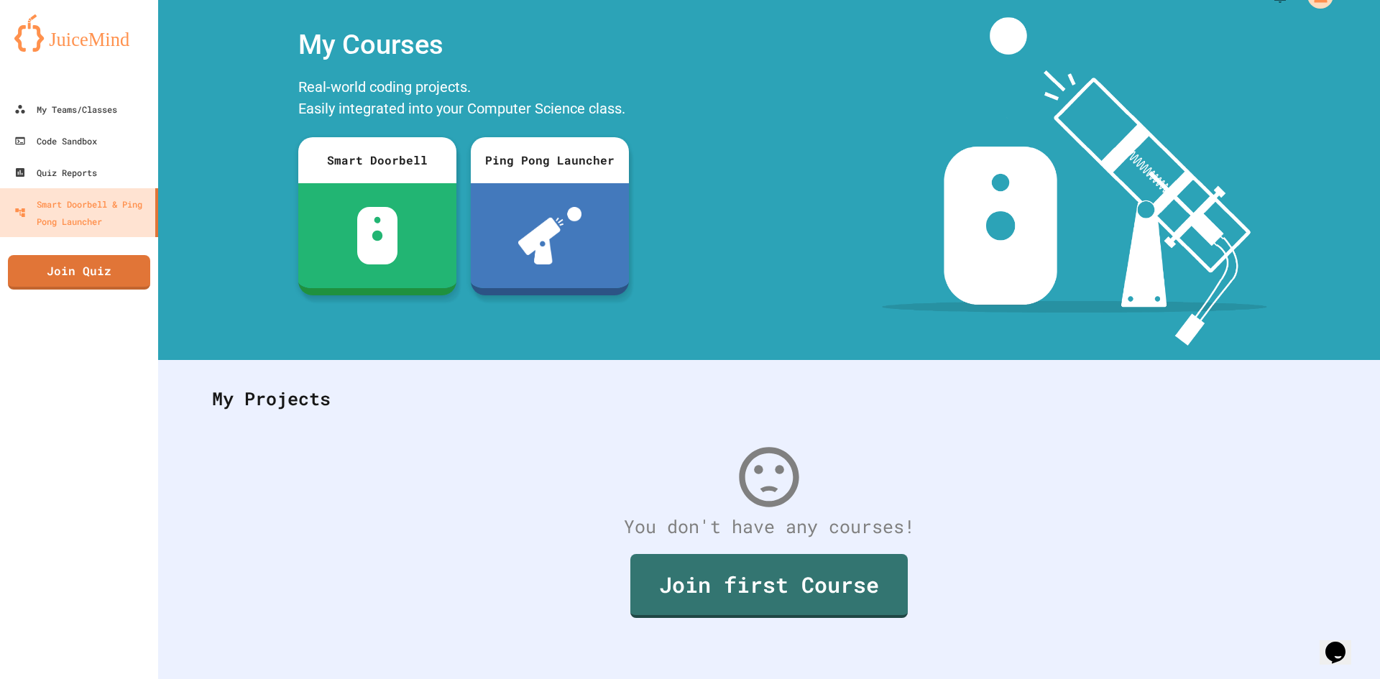
drag, startPoint x: 289, startPoint y: 123, endPoint x: 260, endPoint y: 334, distance: 212.6
click at [260, 334] on div "My Courses Real-world coding projects. Easily integrated into your Computer Sci…" at bounding box center [463, 181] width 611 height 329
drag, startPoint x: 456, startPoint y: 180, endPoint x: 441, endPoint y: 226, distance: 47.5
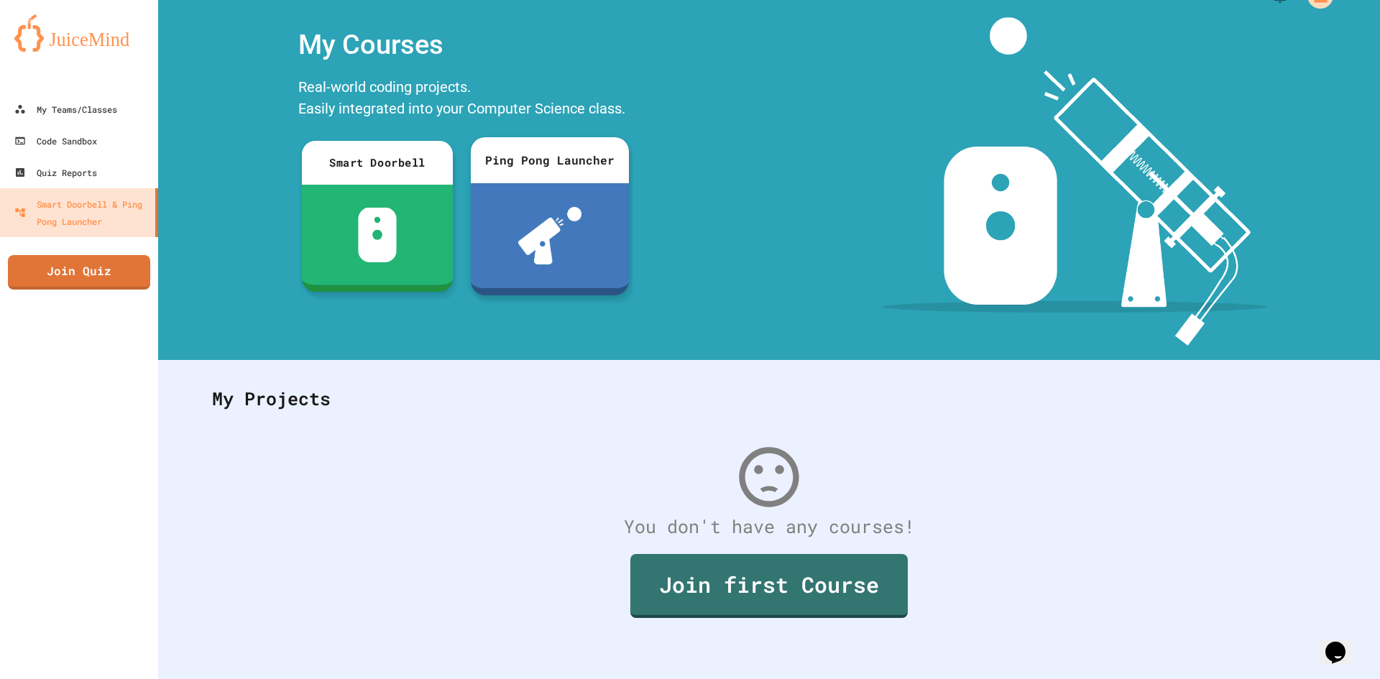
drag, startPoint x: 441, startPoint y: 226, endPoint x: 398, endPoint y: 404, distance: 183.6
click at [398, 404] on div "My Projects" at bounding box center [769, 399] width 1143 height 56
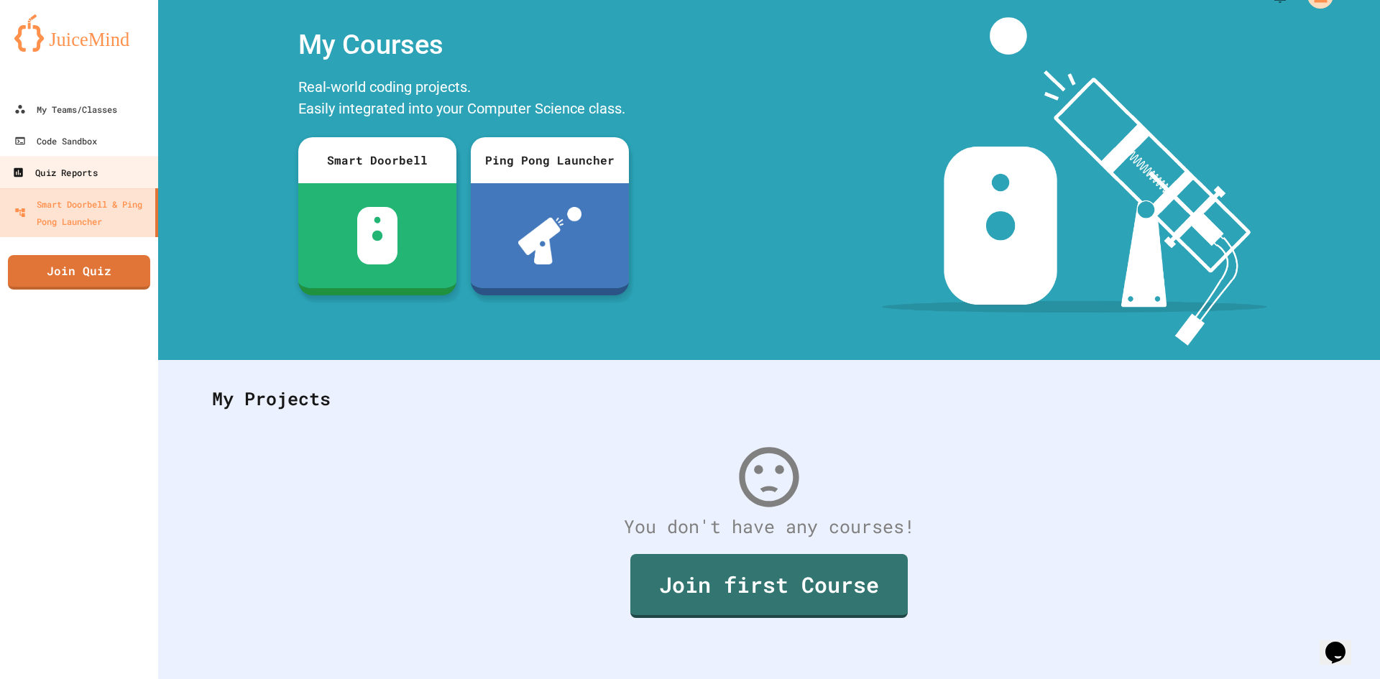
click at [146, 182] on link "Quiz Reports" at bounding box center [79, 172] width 163 height 32
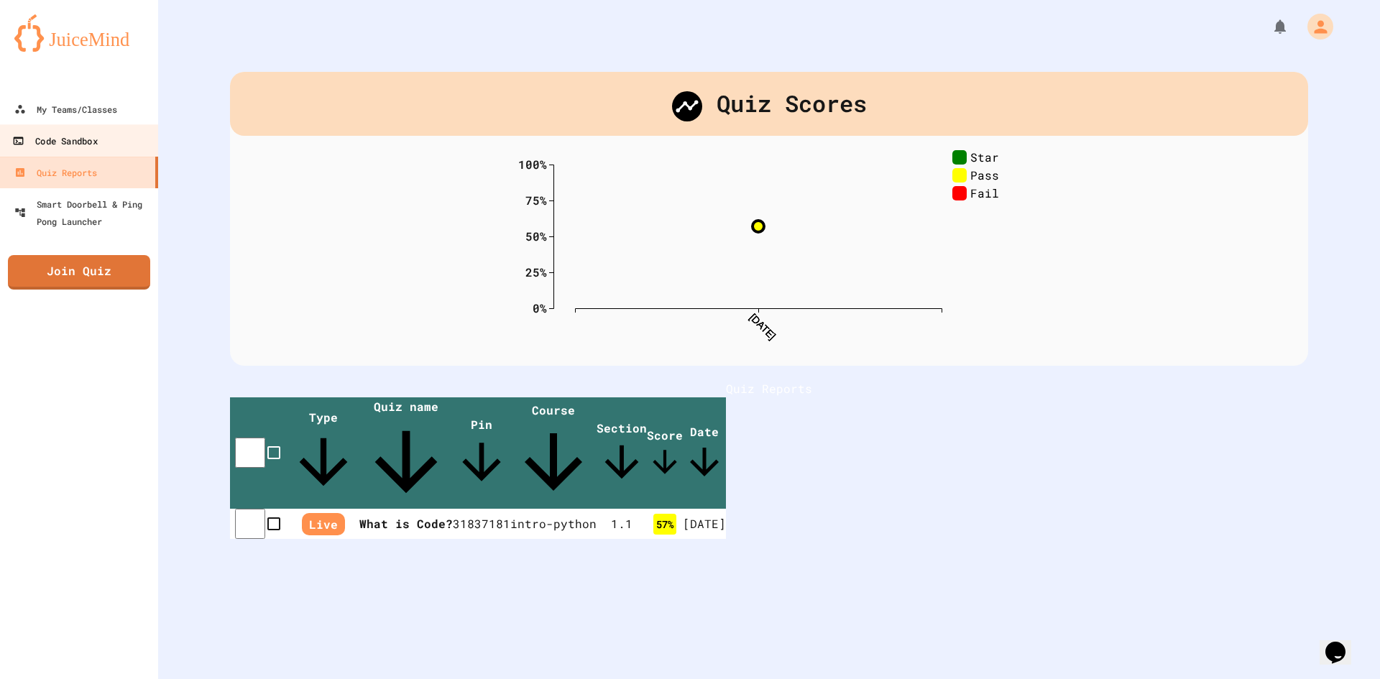
click at [103, 137] on link "Code Sandbox" at bounding box center [79, 140] width 163 height 32
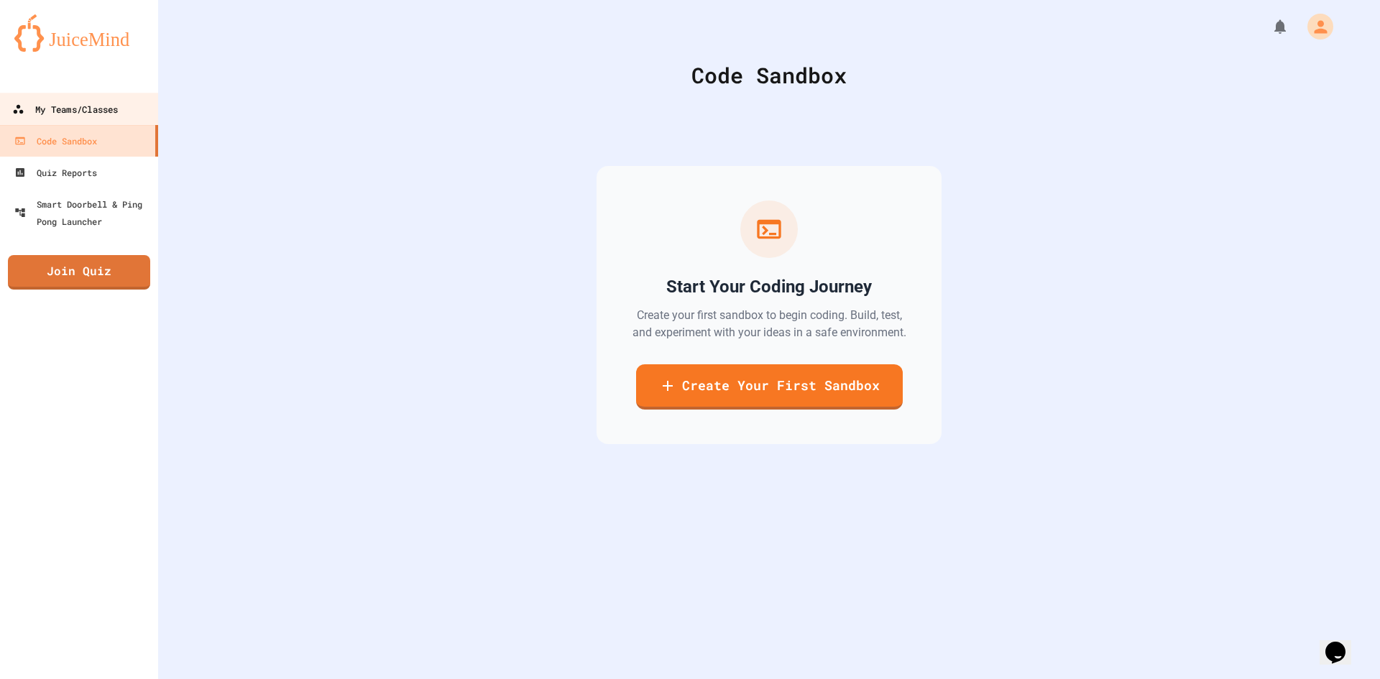
click at [112, 121] on link "My Teams/Classes" at bounding box center [79, 109] width 163 height 32
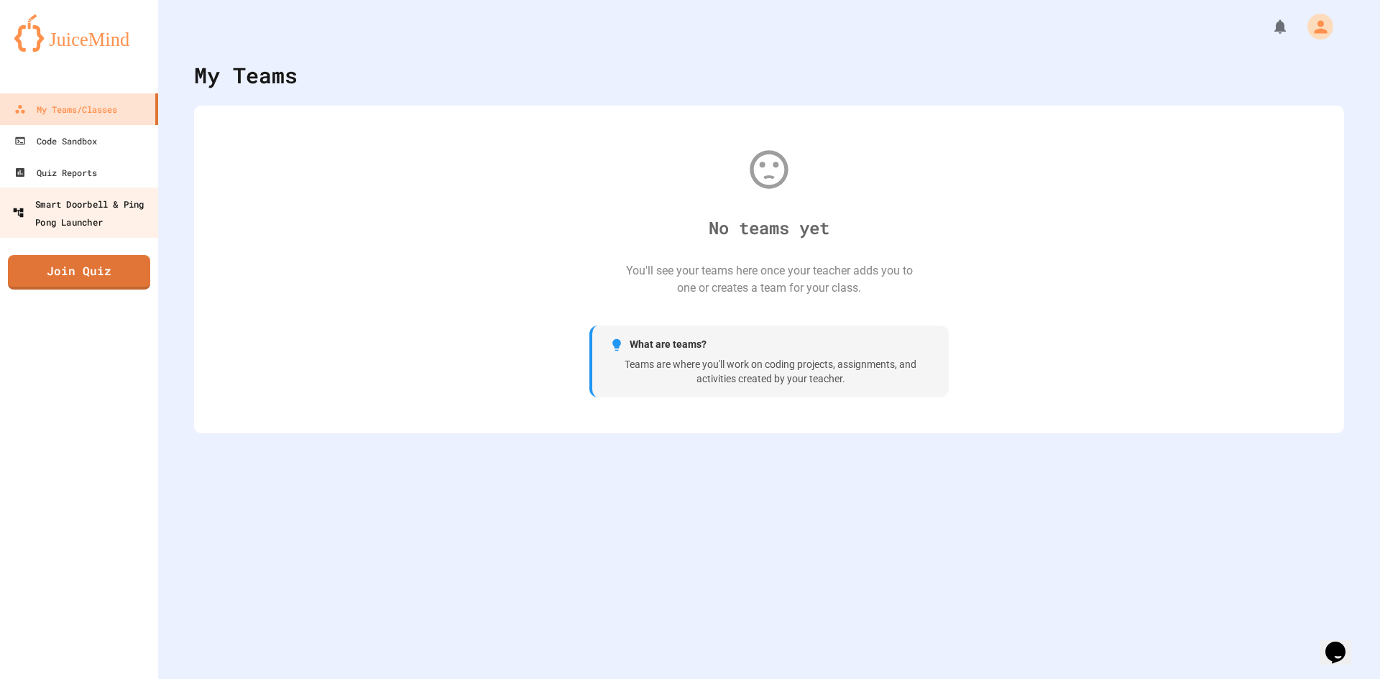
click at [118, 206] on div "Smart Doorbell & Ping Pong Launcher" at bounding box center [83, 212] width 142 height 35
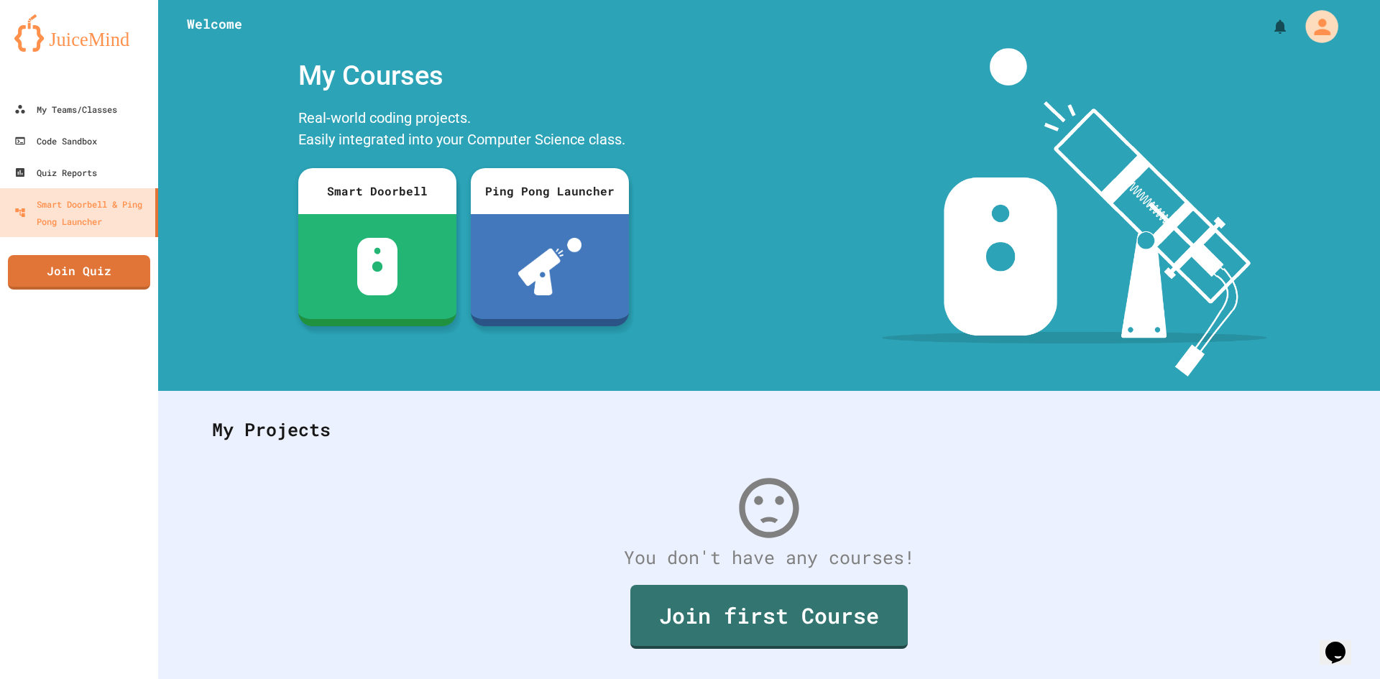
click at [1315, 42] on button "My Account" at bounding box center [1322, 27] width 42 height 42
